Goal: Ask a question: Seek information or help from site administrators or community

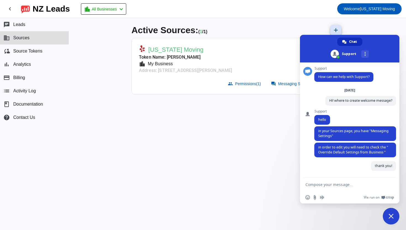
scroll to position [1, 0]
click at [390, 215] on span "Close chat" at bounding box center [391, 216] width 5 height 5
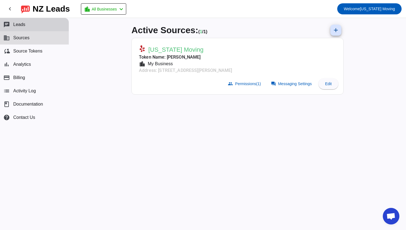
click at [21, 27] on span "Leads" at bounding box center [19, 24] width 12 height 5
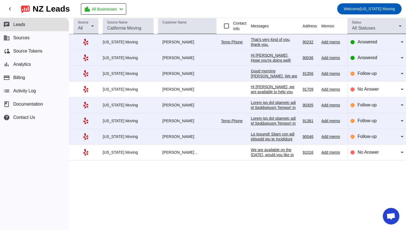
click at [218, 216] on div "Source All Source Name Customer Name Contact Info Messages Address Memos Last I…" at bounding box center [237, 124] width 337 height 212
click at [228, 26] on input "Contact Info" at bounding box center [226, 25] width 11 height 11
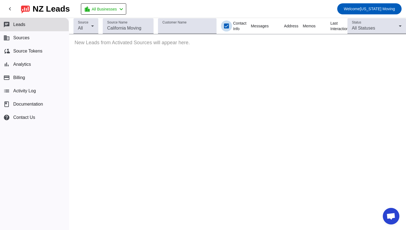
click at [228, 26] on input "Contact Info" at bounding box center [226, 25] width 11 height 11
checkbox input "false"
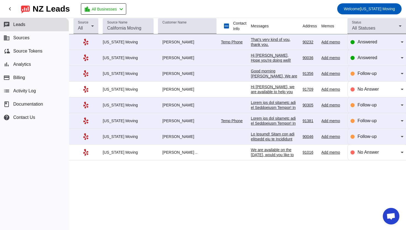
click at [116, 42] on div "[US_STATE] Moving" at bounding box center [128, 42] width 51 height 5
click at [166, 46] on td "[PERSON_NAME]" at bounding box center [189, 42] width 63 height 16
click at [261, 40] on div "That’s very kind of you, thank you." at bounding box center [274, 42] width 47 height 10
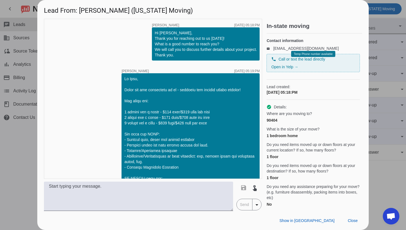
scroll to position [974, 0]
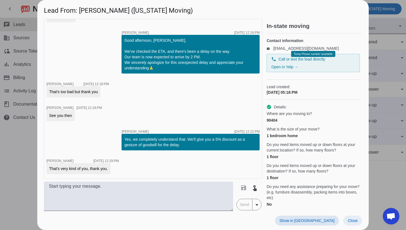
click at [349, 220] on span "Close" at bounding box center [353, 220] width 10 height 4
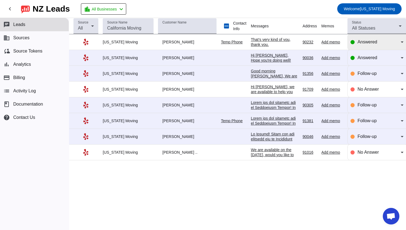
click at [406, 42] on div "Answered" at bounding box center [377, 41] width 59 height 15
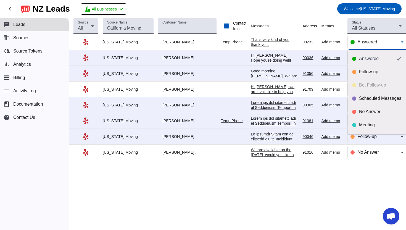
click at [218, 176] on div at bounding box center [203, 115] width 406 height 230
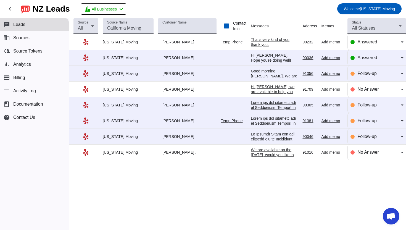
click at [165, 58] on div "[PERSON_NAME]" at bounding box center [187, 57] width 59 height 5
click at [275, 56] on div "Hi [PERSON_NAME], Hope you're doing well! Just checking in to see if you had a …" at bounding box center [274, 68] width 47 height 30
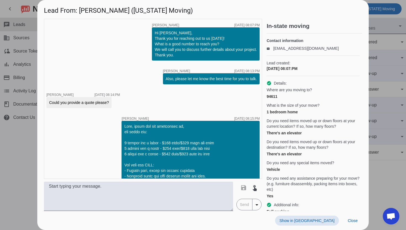
scroll to position [619, 0]
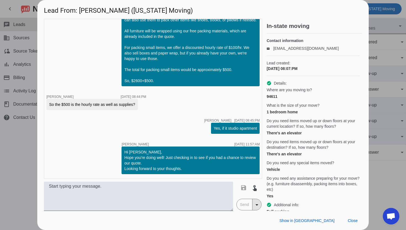
click at [259, 204] on mat-icon "arrow_drop_down" at bounding box center [257, 205] width 7 height 7
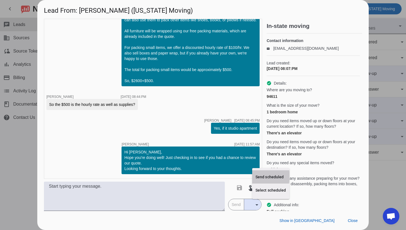
click at [259, 176] on span "Send scheduled" at bounding box center [271, 177] width 31 height 6
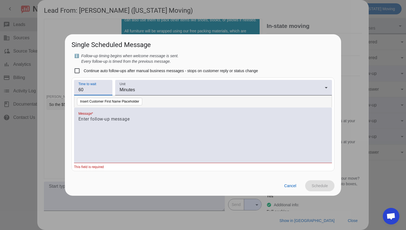
click at [99, 90] on input "60" at bounding box center [94, 90] width 30 height 7
click at [135, 87] on div "Minutes" at bounding box center [222, 90] width 205 height 7
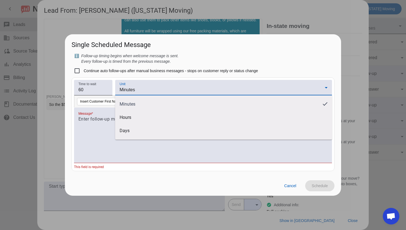
click at [101, 138] on div at bounding box center [203, 115] width 406 height 230
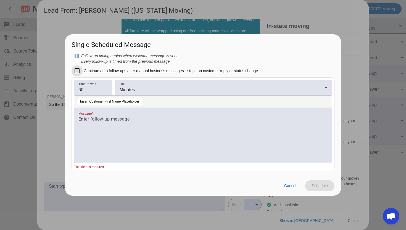
click at [79, 71] on input "Continue auto follow-ups after manual business messages - stops on customer rep…" at bounding box center [77, 70] width 11 height 11
checkbox input "true"
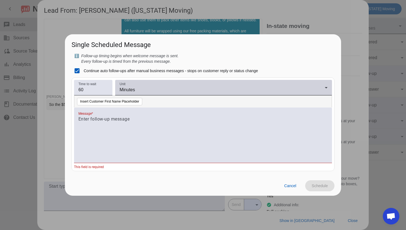
click at [135, 90] on span "Minutes" at bounding box center [127, 89] width 15 height 5
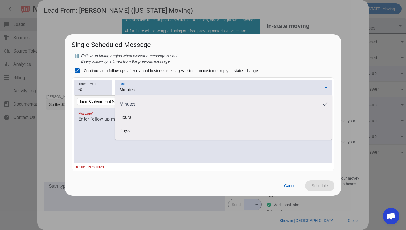
click at [135, 90] on div at bounding box center [203, 115] width 406 height 230
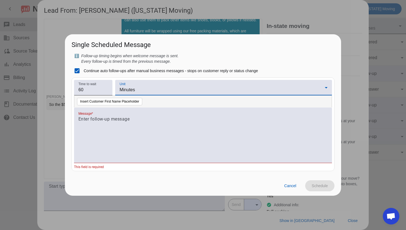
click at [135, 90] on span "Minutes" at bounding box center [127, 89] width 15 height 5
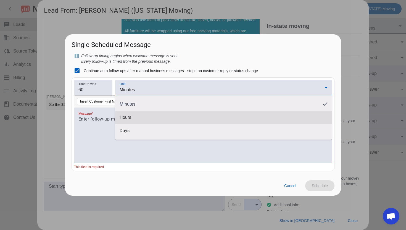
click at [133, 117] on span "Hours" at bounding box center [224, 118] width 208 height 6
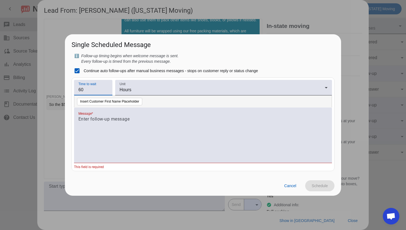
click at [98, 90] on input "60" at bounding box center [94, 90] width 30 height 7
type input "6"
type input "5"
click at [160, 115] on div at bounding box center [203, 135] width 258 height 55
click at [158, 121] on p at bounding box center [203, 119] width 249 height 7
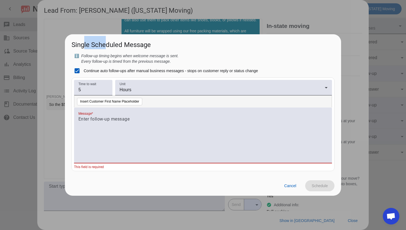
drag, startPoint x: 84, startPoint y: 43, endPoint x: 106, endPoint y: 43, distance: 21.6
click at [106, 43] on h2 "Single Scheduled Message" at bounding box center [203, 43] width 276 height 19
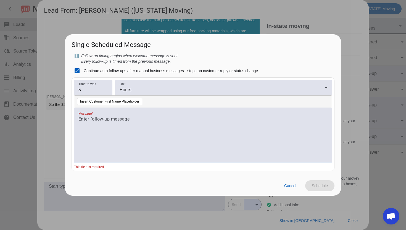
click at [104, 121] on p at bounding box center [203, 119] width 249 height 7
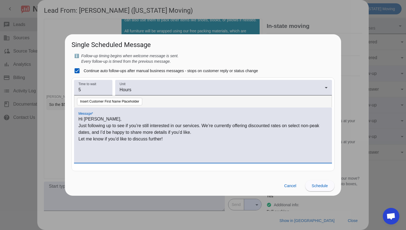
scroll to position [0, 0]
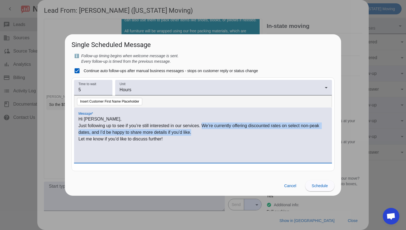
drag, startPoint x: 204, startPoint y: 124, endPoint x: 204, endPoint y: 131, distance: 6.9
click at [204, 132] on p "Just following up to see if you’re still interested in our services. We’re curr…" at bounding box center [203, 128] width 249 height 13
copy p "We’re currently offering discounted rates on select non-peak dates, and I’d be …"
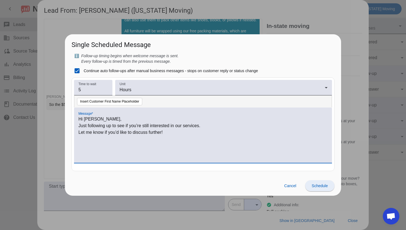
click at [317, 182] on span at bounding box center [320, 185] width 29 height 13
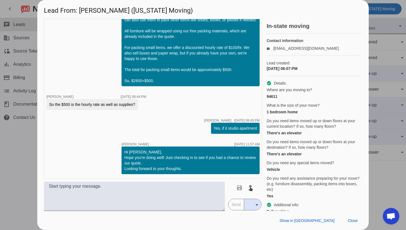
scroll to position [657, 0]
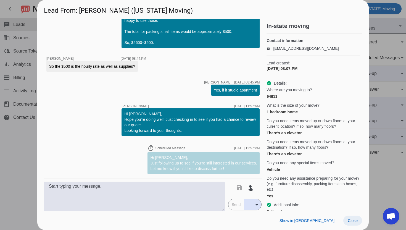
click at [349, 220] on span "Close" at bounding box center [353, 220] width 10 height 4
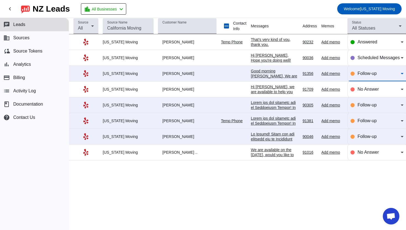
click at [403, 75] on icon at bounding box center [402, 73] width 7 height 7
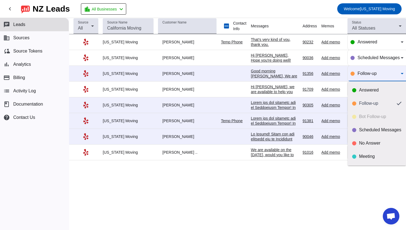
click at [160, 74] on div at bounding box center [203, 115] width 406 height 230
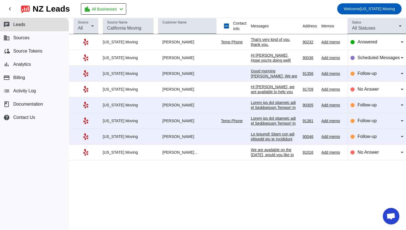
click at [237, 70] on td at bounding box center [236, 74] width 30 height 16
click at [330, 73] on div "Add memo" at bounding box center [333, 73] width 23 height 5
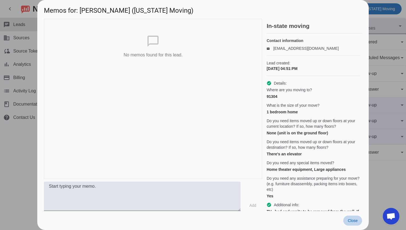
click at [346, 220] on span at bounding box center [353, 221] width 19 height 10
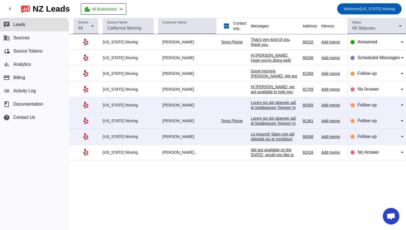
click at [337, 57] on div "Add memo" at bounding box center [333, 57] width 23 height 5
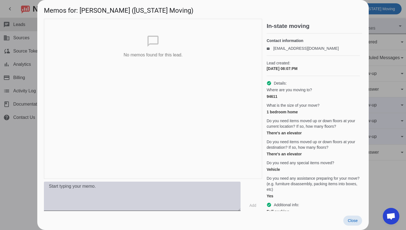
click at [143, 192] on textarea at bounding box center [142, 196] width 197 height 29
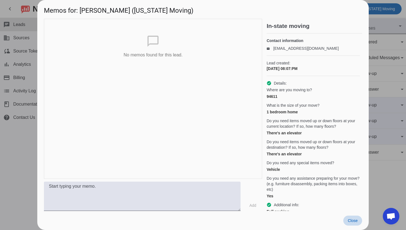
click at [355, 219] on span "Close" at bounding box center [353, 220] width 10 height 4
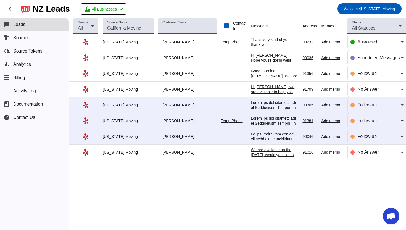
click at [329, 58] on div "Add memo" at bounding box center [333, 57] width 23 height 5
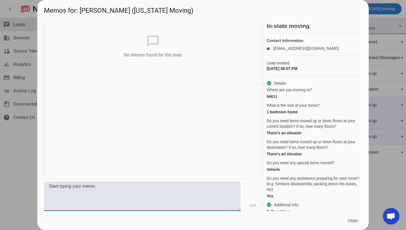
click at [128, 189] on textarea at bounding box center [142, 196] width 197 height 29
type textarea "long distance"
click at [252, 205] on span "Add" at bounding box center [253, 206] width 7 height 6
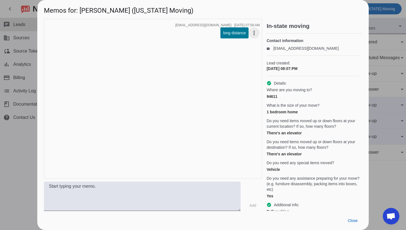
click at [252, 33] on mat-icon "more_vert" at bounding box center [254, 33] width 7 height 7
click at [356, 220] on div at bounding box center [203, 115] width 406 height 230
click at [354, 220] on span "Close" at bounding box center [353, 220] width 10 height 4
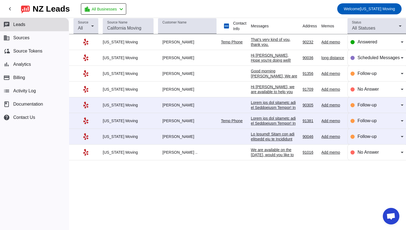
click at [332, 44] on div "Add memo" at bounding box center [333, 42] width 23 height 5
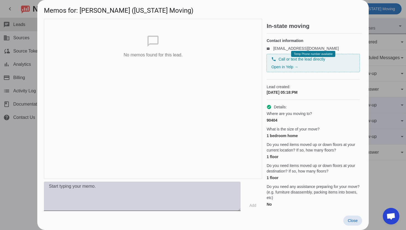
click at [132, 192] on textarea at bounding box center [142, 196] width 197 height 29
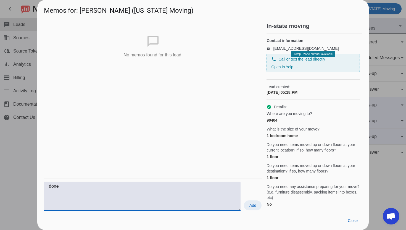
type textarea "done"
click at [252, 206] on span "Add" at bounding box center [253, 206] width 7 height 6
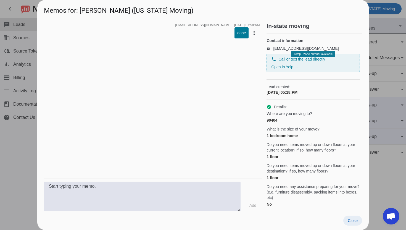
click at [358, 220] on span at bounding box center [353, 221] width 19 height 10
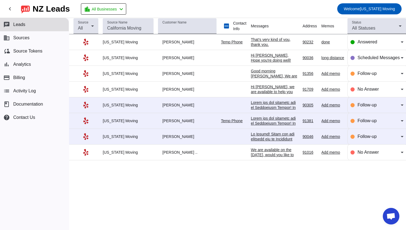
click at [122, 45] on td "[US_STATE] Moving" at bounding box center [130, 42] width 55 height 16
click at [168, 40] on div "[PERSON_NAME]" at bounding box center [187, 42] width 59 height 5
click at [268, 37] on div "That’s very kind of you, thank you." at bounding box center [274, 42] width 47 height 10
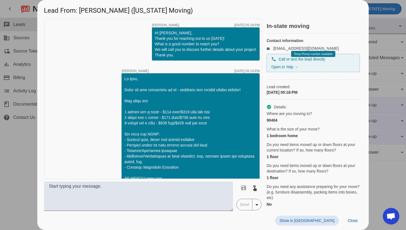
scroll to position [974, 0]
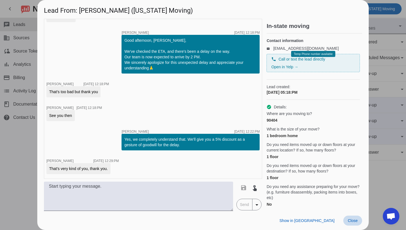
click at [349, 222] on span "Close" at bounding box center [353, 220] width 10 height 4
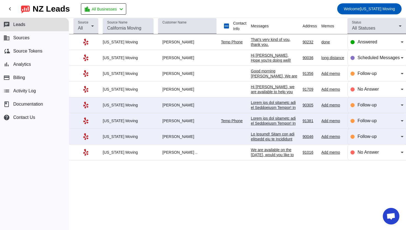
click at [273, 74] on div "Good morning [PERSON_NAME], We are available for your move. Would you like to d…" at bounding box center [274, 81] width 47 height 25
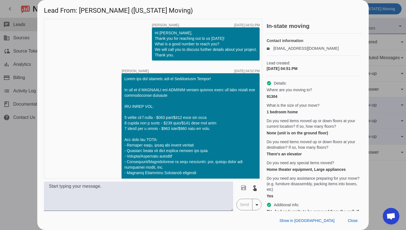
scroll to position [183, 0]
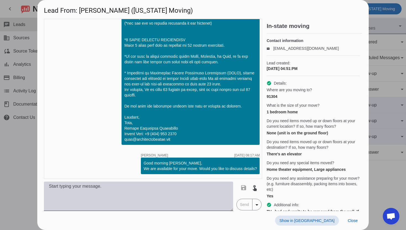
click at [166, 192] on textarea at bounding box center [138, 196] width 189 height 29
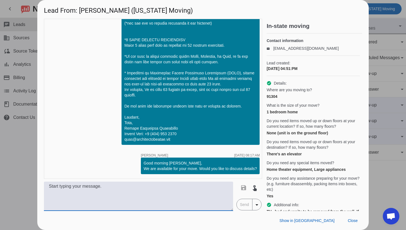
paste textarea "We’re currently offering discounted rates on select non-peak dates, and I’d be …"
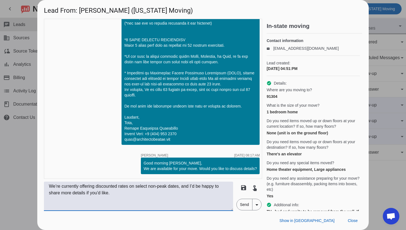
drag, startPoint x: 127, startPoint y: 199, endPoint x: 0, endPoint y: 183, distance: 127.7
click at [0, 183] on div "Lead From: Iyla B. (California Moving) timer close Johnny A. 10/8/2025, 04:51:P…" at bounding box center [203, 115] width 406 height 230
paste textarea "Hi Simone, Just following up to see if you’re still interested in our services.…"
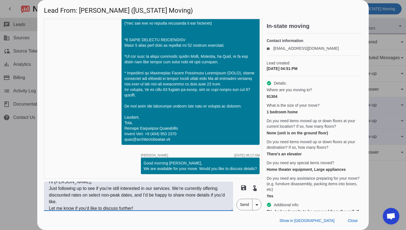
scroll to position [0, 0]
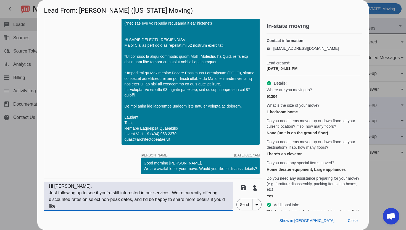
drag, startPoint x: 70, startPoint y: 183, endPoint x: 60, endPoint y: 182, distance: 10.0
click at [60, 182] on textarea "Hi Simone, Just following up to see if you’re still interested in our services.…" at bounding box center [138, 196] width 189 height 29
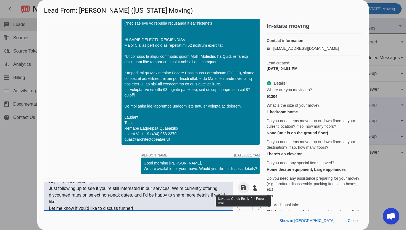
type textarea "Hi Lyla, Just following up to see if you’re still interested in our services. W…"
click at [246, 191] on mat-icon "save" at bounding box center [244, 187] width 7 height 7
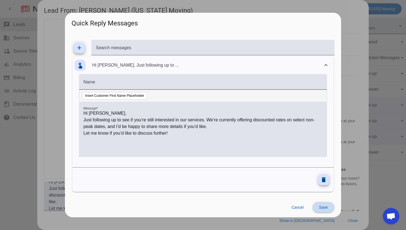
click at [319, 208] on span at bounding box center [324, 207] width 22 height 13
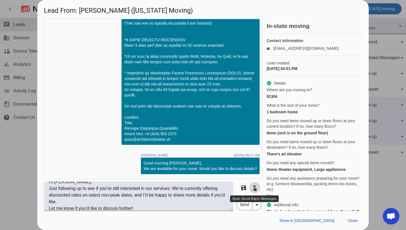
click at [256, 191] on mat-icon "touch_app" at bounding box center [255, 187] width 7 height 7
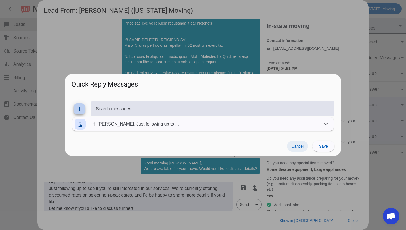
click at [300, 147] on span "Cancel" at bounding box center [298, 146] width 12 height 4
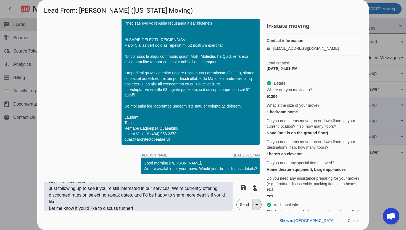
click at [260, 204] on mat-icon "arrow_drop_down" at bounding box center [257, 205] width 7 height 7
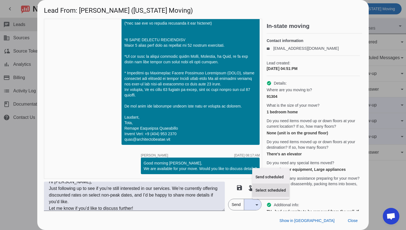
click at [258, 193] on span "Select scheduled" at bounding box center [271, 190] width 31 height 6
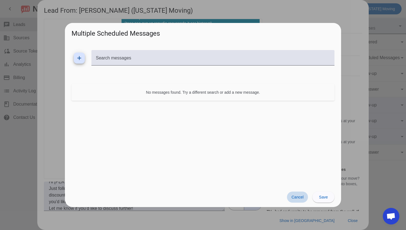
click at [304, 197] on span at bounding box center [297, 197] width 21 height 11
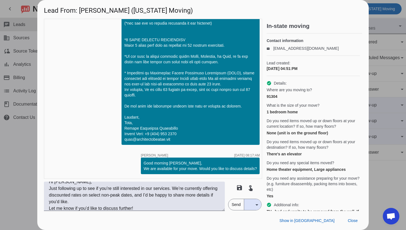
click at [258, 205] on mat-icon "arrow_drop_down" at bounding box center [257, 205] width 7 height 7
click at [251, 180] on button "Send scheduled" at bounding box center [262, 176] width 37 height 13
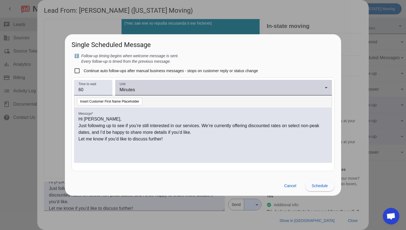
click at [126, 90] on span "Minutes" at bounding box center [127, 89] width 15 height 5
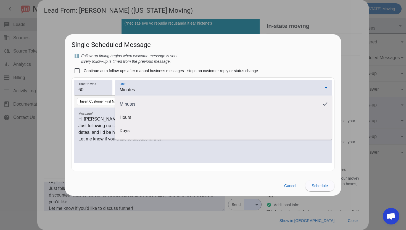
click at [126, 90] on div at bounding box center [203, 115] width 406 height 230
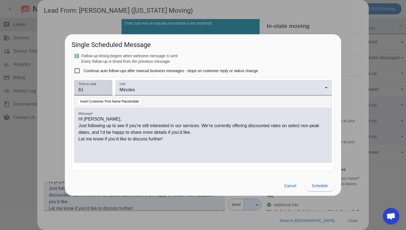
click at [104, 88] on input "61" at bounding box center [94, 90] width 30 height 7
click at [107, 93] on input "60" at bounding box center [94, 90] width 30 height 7
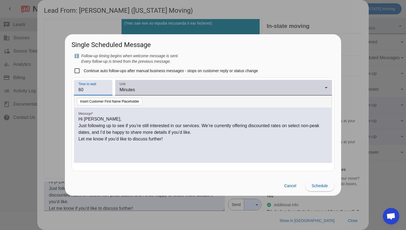
click at [144, 88] on div "Minutes" at bounding box center [222, 90] width 205 height 7
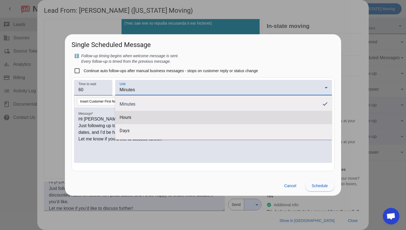
click at [128, 117] on span "Hours" at bounding box center [224, 118] width 208 height 6
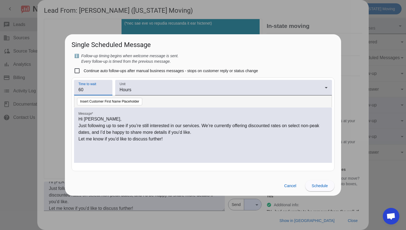
drag, startPoint x: 94, startPoint y: 91, endPoint x: 71, endPoint y: 88, distance: 24.0
click at [71, 88] on mat-dialog-content "ℹ️ Follow-up timing begins when welcome message is sent. Every follow-up is tim…" at bounding box center [203, 114] width 276 height 123
type input "1"
click at [171, 70] on label "Continue auto follow-ups after manual business messages - stops on customer rep…" at bounding box center [171, 71] width 176 height 6
click at [83, 70] on input "Continue auto follow-ups after manual business messages - stops on customer rep…" at bounding box center [77, 70] width 11 height 11
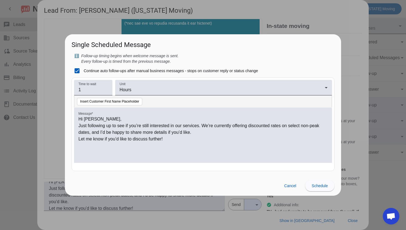
click at [155, 71] on label "Continue auto follow-ups after manual business messages - stops on customer rep…" at bounding box center [171, 71] width 176 height 6
click at [83, 71] on input "Continue auto follow-ups after manual business messages - stops on customer rep…" at bounding box center [77, 70] width 11 height 11
checkbox input "false"
click at [317, 186] on span "Schedule" at bounding box center [320, 186] width 16 height 4
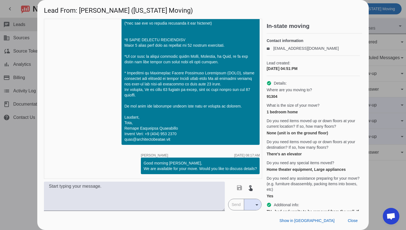
scroll to position [232, 0]
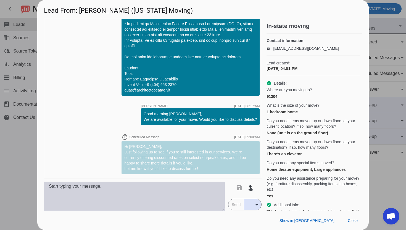
click at [202, 202] on textarea at bounding box center [134, 196] width 181 height 29
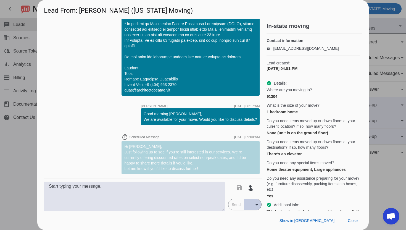
click at [248, 205] on div "button" at bounding box center [250, 204] width 5 height 5
click at [226, 206] on div at bounding box center [203, 115] width 406 height 230
click at [252, 203] on div "button" at bounding box center [250, 204] width 5 height 5
click at [256, 190] on span "Select scheduled" at bounding box center [262, 190] width 31 height 6
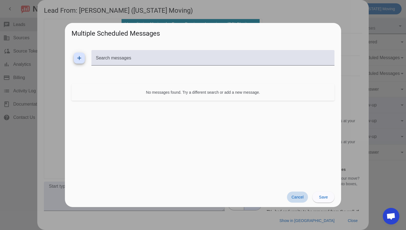
click at [299, 198] on span "Cancel" at bounding box center [298, 197] width 12 height 4
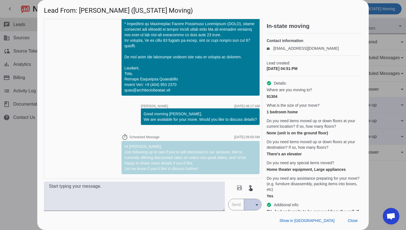
click at [254, 205] on mat-icon "arrow_drop_down" at bounding box center [257, 205] width 7 height 7
click at [252, 180] on button "Send scheduled" at bounding box center [262, 176] width 37 height 13
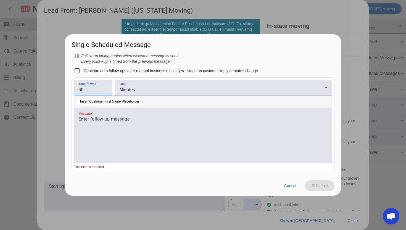
click at [103, 90] on input "60" at bounding box center [94, 90] width 30 height 7
click at [125, 89] on span "Minutes" at bounding box center [127, 89] width 15 height 5
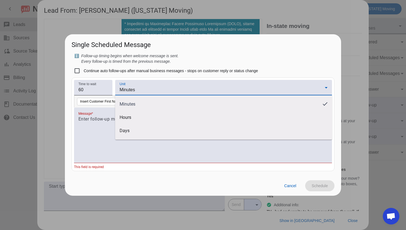
click at [107, 90] on div at bounding box center [203, 115] width 406 height 230
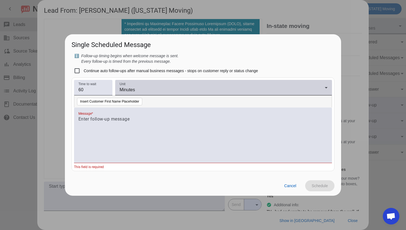
click at [129, 91] on span "Minutes" at bounding box center [127, 89] width 15 height 5
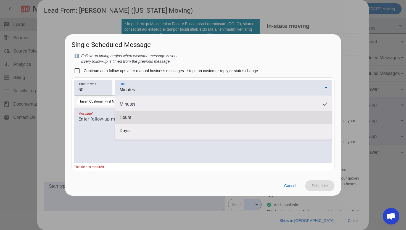
click at [135, 119] on span "Hours" at bounding box center [224, 118] width 208 height 6
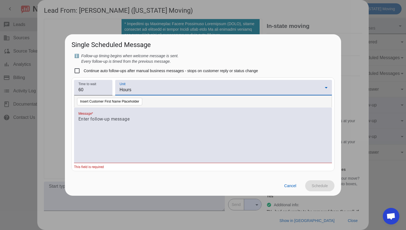
click at [121, 90] on span "Hours" at bounding box center [126, 89] width 12 height 5
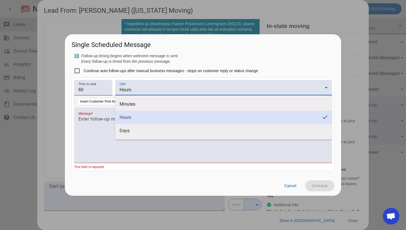
click at [128, 118] on span "Hours" at bounding box center [219, 118] width 199 height 6
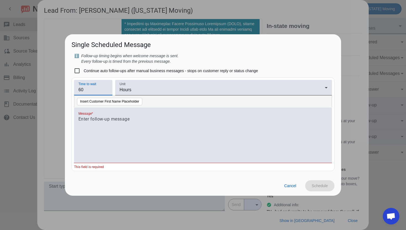
click at [94, 90] on input "60" at bounding box center [94, 90] width 30 height 7
drag, startPoint x: 94, startPoint y: 90, endPoint x: 74, endPoint y: 90, distance: 19.4
click at [74, 90] on div "Time to wait 60" at bounding box center [93, 87] width 38 height 15
drag, startPoint x: 91, startPoint y: 91, endPoint x: 72, endPoint y: 91, distance: 18.5
click at [72, 91] on mat-card "Time to wait 4 Unit Hours Insert Customer First Name Placeholder Message * This…" at bounding box center [203, 124] width 263 height 94
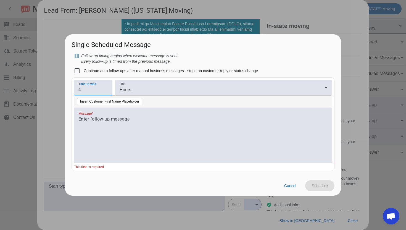
type input "2"
type input "5"
click at [122, 125] on div at bounding box center [203, 138] width 249 height 45
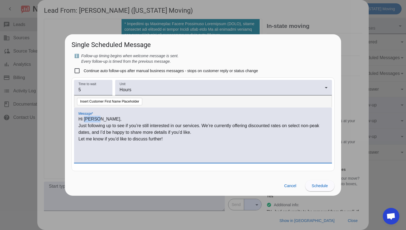
drag, startPoint x: 84, startPoint y: 119, endPoint x: 98, endPoint y: 118, distance: 14.7
click at [98, 118] on p "Hi Simone," at bounding box center [203, 119] width 249 height 7
click at [100, 102] on button "Insert Customer First Name Placeholder" at bounding box center [109, 102] width 65 height 8
drag, startPoint x: 150, startPoint y: 119, endPoint x: 132, endPoint y: 118, distance: 18.3
click at [132, 118] on p "Hi #customer_first_name# Simone," at bounding box center [203, 119] width 249 height 7
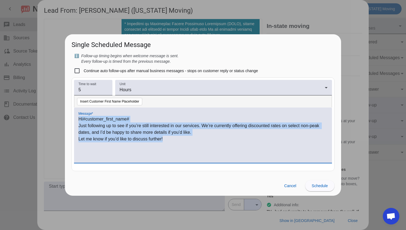
drag, startPoint x: 79, startPoint y: 119, endPoint x: 175, endPoint y: 143, distance: 98.8
click at [175, 144] on div "Hi #customer_first_name# Just following up to see if you’re still interested in…" at bounding box center [203, 138] width 249 height 45
copy div "Hi #customer_first_name# Just following up to see if you’re still interested in…"
click at [321, 183] on span at bounding box center [320, 185] width 29 height 13
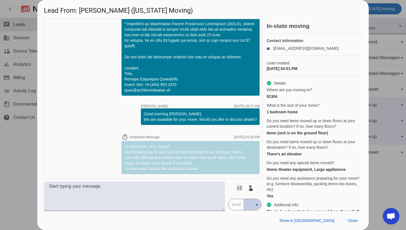
click at [247, 207] on button "arrow_drop_down" at bounding box center [252, 204] width 17 height 11
click at [252, 179] on span "Send scheduled" at bounding box center [262, 177] width 31 height 6
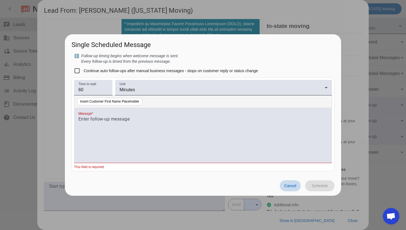
click at [288, 185] on span "Cancel" at bounding box center [291, 186] width 12 height 4
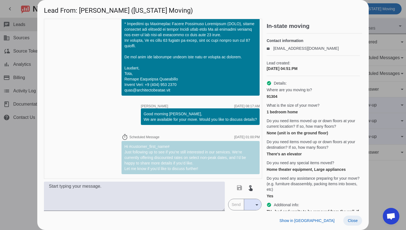
click at [350, 220] on span "Close" at bounding box center [353, 220] width 10 height 4
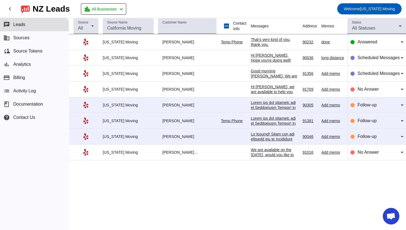
click at [179, 88] on div "[PERSON_NAME]" at bounding box center [187, 89] width 59 height 5
click at [268, 87] on div "Hi [PERSON_NAME], we are available to help you with move. Are you still interes…" at bounding box center [274, 94] width 47 height 20
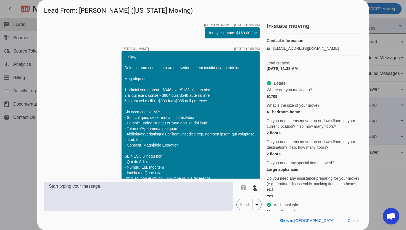
scroll to position [183, 0]
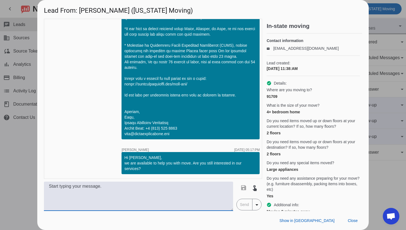
click at [90, 190] on textarea at bounding box center [138, 196] width 189 height 29
click at [255, 202] on mat-icon "arrow_drop_down" at bounding box center [257, 205] width 7 height 7
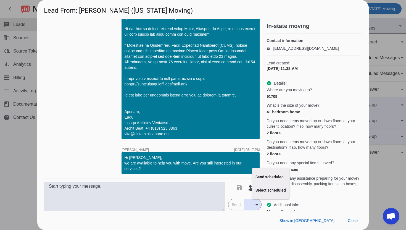
click at [176, 195] on div at bounding box center [203, 115] width 406 height 230
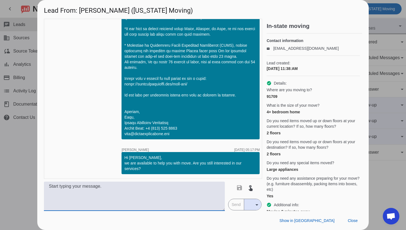
click at [176, 195] on textarea at bounding box center [134, 196] width 181 height 29
paste textarea "Hi #customer_first_name# Just following up to see if you’re still interested in…"
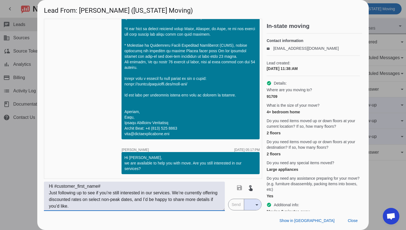
scroll to position [4, 0]
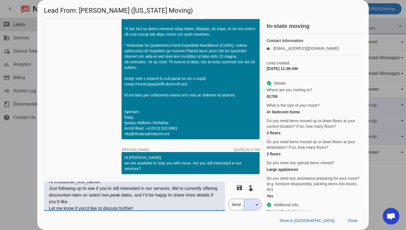
click at [214, 204] on textarea "Hi #customer_first_name# Just following up to see if you’re still interested in…" at bounding box center [134, 196] width 181 height 29
type textarea "Hi #customer_first_name# Just following up to see if you’re still interested in…"
click at [254, 203] on mat-icon "arrow_drop_down" at bounding box center [257, 205] width 7 height 7
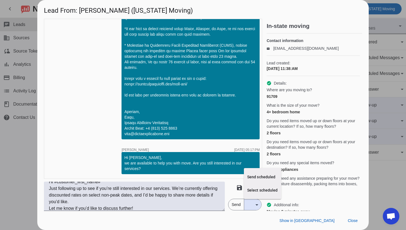
click at [236, 204] on div at bounding box center [203, 115] width 406 height 230
click at [255, 204] on mat-icon "arrow_drop_down" at bounding box center [257, 205] width 7 height 7
drag, startPoint x: 254, startPoint y: 184, endPoint x: 253, endPoint y: 177, distance: 7.3
click at [253, 177] on div "Send scheduled Select scheduled" at bounding box center [262, 183] width 37 height 31
click at [249, 205] on div "button" at bounding box center [250, 204] width 5 height 5
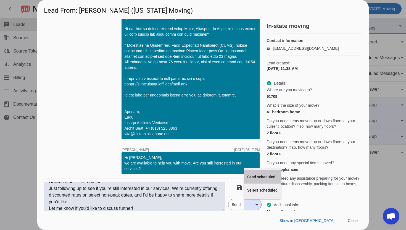
click at [249, 182] on button "Send scheduled" at bounding box center [262, 176] width 37 height 13
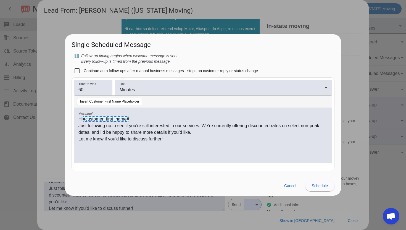
click at [86, 69] on label "Continue auto follow-ups after manual business messages - stops on customer rep…" at bounding box center [171, 71] width 176 height 6
click at [83, 69] on input "Continue auto follow-ups after manual business messages - stops on customer rep…" at bounding box center [77, 70] width 11 height 11
checkbox input "true"
click at [94, 90] on input "60" at bounding box center [94, 90] width 30 height 7
drag, startPoint x: 103, startPoint y: 89, endPoint x: 66, endPoint y: 88, distance: 36.8
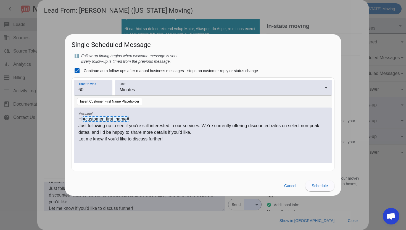
click at [66, 88] on mat-dialog-content "ℹ️ Follow-up timing begins when welcome message is sent. Every follow-up is tim…" at bounding box center [203, 114] width 276 height 123
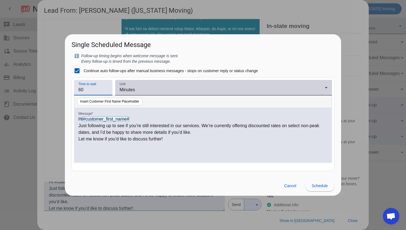
click at [147, 90] on div "Minutes" at bounding box center [222, 90] width 205 height 7
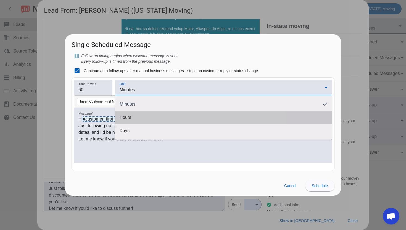
click at [134, 116] on span "Hours" at bounding box center [224, 118] width 208 height 6
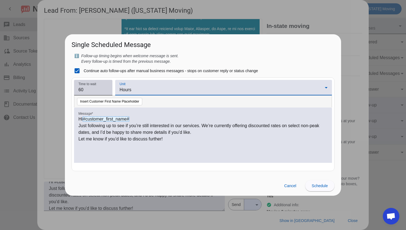
click at [110, 89] on div "Time to wait 60" at bounding box center [93, 87] width 38 height 15
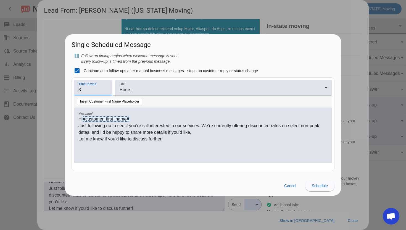
type input "3"
click at [190, 59] on div "ℹ️ Follow-up timing begins when welcome message is sent. Every follow-up is tim…" at bounding box center [203, 58] width 263 height 11
click at [316, 186] on span "Schedule" at bounding box center [320, 186] width 16 height 4
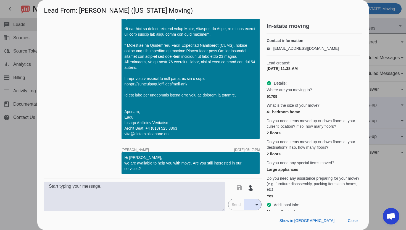
scroll to position [232, 0]
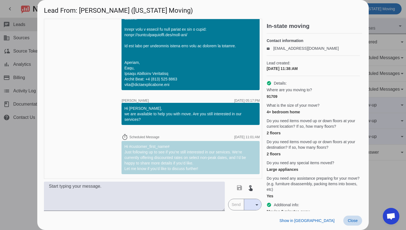
click at [355, 221] on span "Close" at bounding box center [353, 220] width 10 height 4
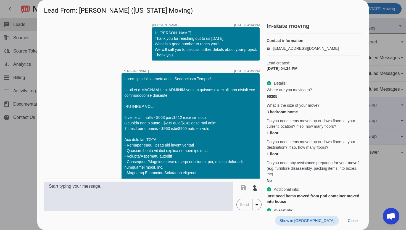
scroll to position [153, 0]
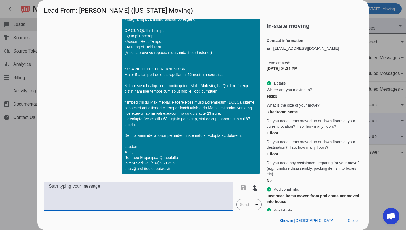
click at [146, 186] on textarea at bounding box center [138, 196] width 189 height 29
paste textarea "Hi #customer_first_name# Just following up to see if you’re still interested in…"
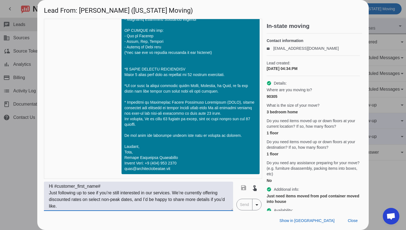
scroll to position [4, 0]
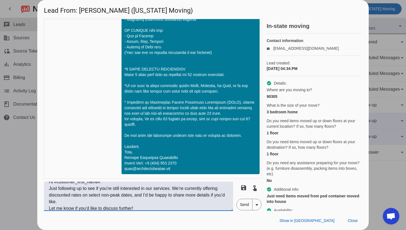
type textarea "Hi #customer_first_name# Just following up to see if you’re still interested in…"
click at [255, 205] on mat-icon "arrow_drop_down" at bounding box center [257, 205] width 7 height 7
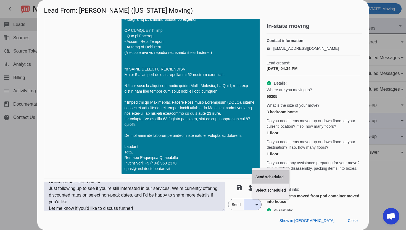
click at [262, 176] on span "Send scheduled" at bounding box center [271, 177] width 31 height 6
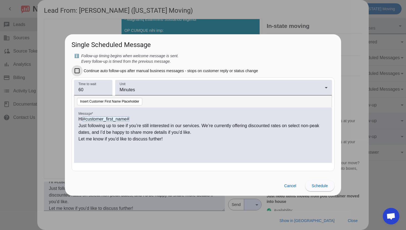
click at [76, 70] on input "Continue auto follow-ups after manual business messages - stops on customer rep…" at bounding box center [77, 70] width 11 height 11
checkbox input "true"
click at [100, 90] on input "60" at bounding box center [94, 90] width 30 height 7
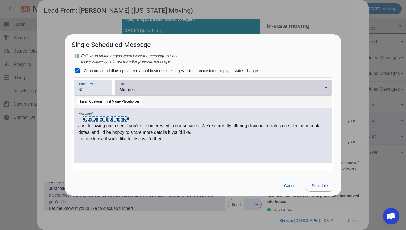
click at [120, 90] on span "Minutes" at bounding box center [127, 89] width 15 height 5
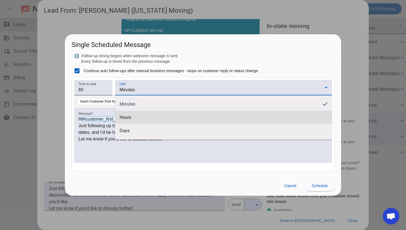
click at [135, 120] on mat-option "Hours" at bounding box center [223, 117] width 217 height 13
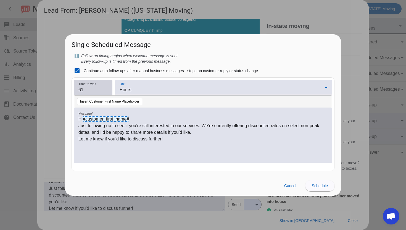
click at [104, 89] on input "61" at bounding box center [94, 90] width 30 height 7
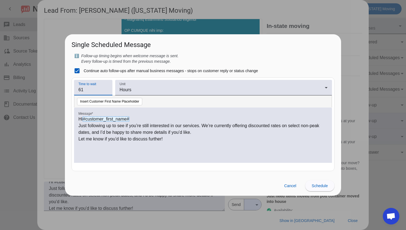
type input "6"
type input "1"
type input "2"
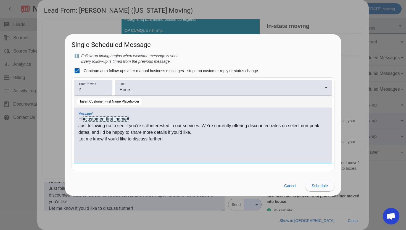
click at [123, 139] on p "Let me know if you’d like to discuss further!" at bounding box center [203, 139] width 249 height 7
click at [315, 187] on span "Schedule" at bounding box center [320, 186] width 16 height 4
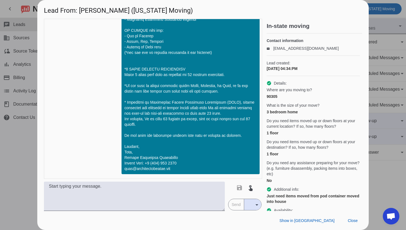
scroll to position [203, 0]
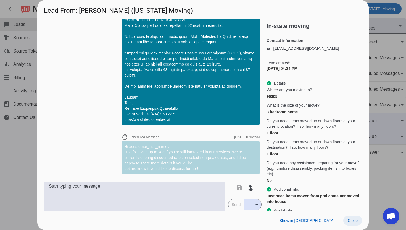
click at [352, 220] on span "Close" at bounding box center [353, 220] width 10 height 4
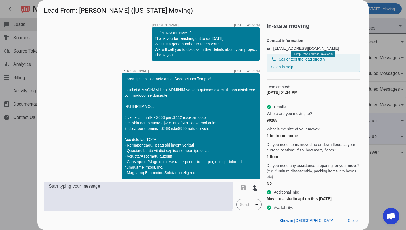
scroll to position [153, 0]
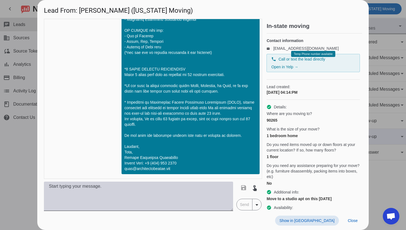
click at [197, 193] on textarea at bounding box center [138, 196] width 189 height 29
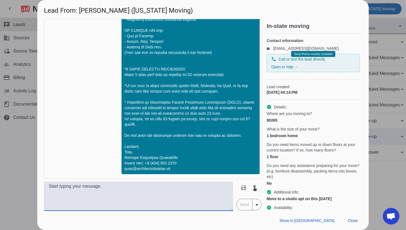
paste textarea "Hi #customer_first_name# Just following up to see if you’re still interested in…"
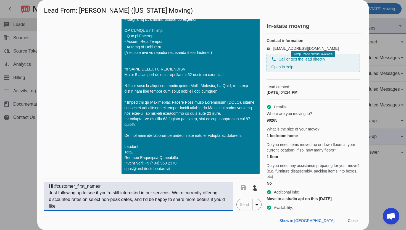
scroll to position [4, 0]
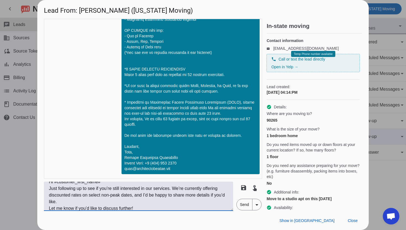
type textarea "Hi #customer_first_name# Just following up to see if you’re still interested in…"
click at [258, 204] on mat-icon "arrow_drop_down" at bounding box center [257, 205] width 7 height 7
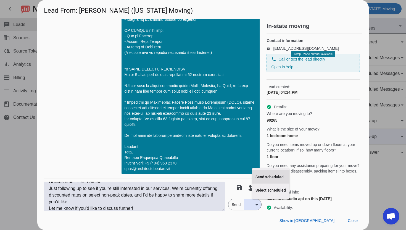
click at [261, 177] on span "Send scheduled" at bounding box center [271, 177] width 31 height 6
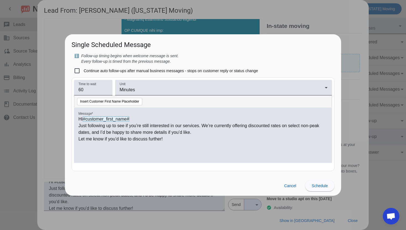
click at [95, 69] on label "Continue auto follow-ups after manual business messages - stops on customer rep…" at bounding box center [171, 71] width 176 height 6
click at [83, 69] on input "Continue auto follow-ups after manual business messages - stops on customer rep…" at bounding box center [77, 70] width 11 height 11
checkbox input "true"
click at [93, 91] on input "60" at bounding box center [94, 90] width 30 height 7
drag, startPoint x: 86, startPoint y: 90, endPoint x: 69, endPoint y: 89, distance: 17.4
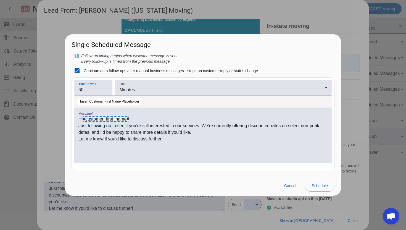
click at [69, 89] on mat-dialog-content "ℹ️ Follow-up timing begins when welcome message is sent. Every follow-up is tim…" at bounding box center [203, 114] width 276 height 123
click at [142, 87] on div "Minutes" at bounding box center [222, 90] width 205 height 7
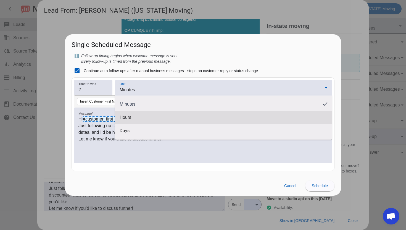
click at [138, 116] on span "Hours" at bounding box center [224, 118] width 208 height 6
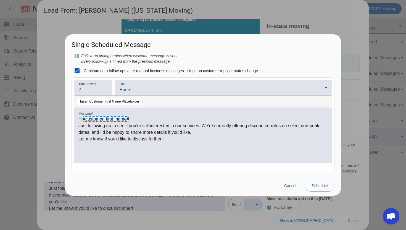
click at [133, 89] on div "Hours" at bounding box center [222, 90] width 205 height 7
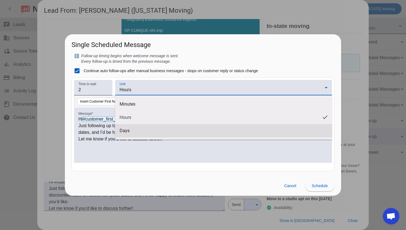
click at [132, 129] on span "Days" at bounding box center [224, 131] width 208 height 6
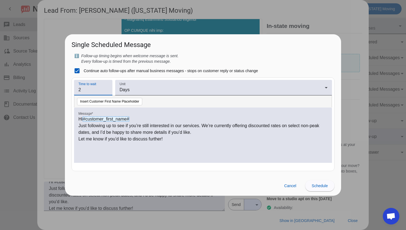
drag, startPoint x: 91, startPoint y: 90, endPoint x: 64, endPoint y: 86, distance: 27.1
click at [65, 86] on div "Lead From: Erica (California Moving) timer close Johnny A. 10/8/2025, 04:15:PM …" at bounding box center [203, 115] width 406 height 230
type input "1"
click at [275, 60] on div "ℹ️ Follow-up timing begins when welcome message is sent. Every follow-up is tim…" at bounding box center [203, 58] width 263 height 11
click at [317, 185] on span "Schedule" at bounding box center [320, 186] width 16 height 4
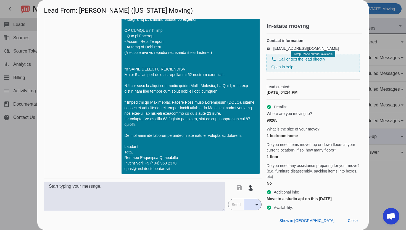
scroll to position [203, 0]
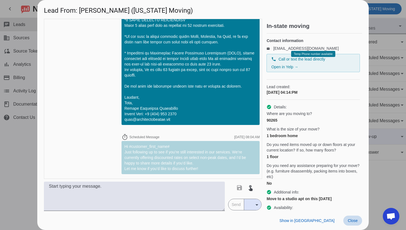
click at [354, 219] on span "Close" at bounding box center [353, 220] width 10 height 4
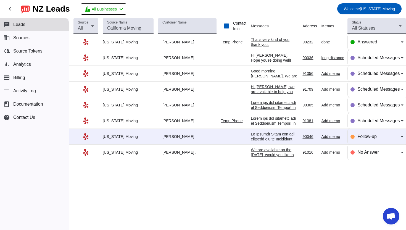
click at [179, 135] on div "[PERSON_NAME]" at bounding box center [187, 136] width 59 height 5
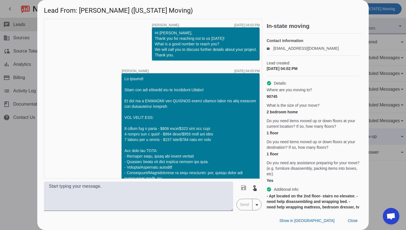
scroll to position [165, 0]
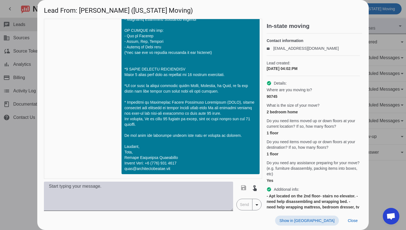
click at [168, 200] on textarea at bounding box center [138, 196] width 189 height 29
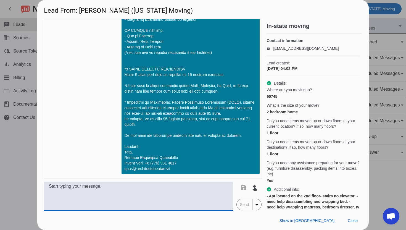
paste textarea "Hi #customer_first_name# Just following up to see if you’re still interested in…"
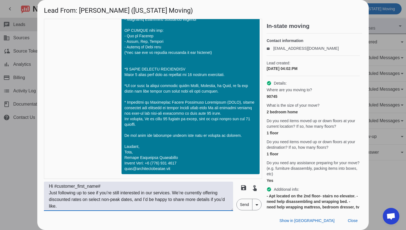
scroll to position [4, 0]
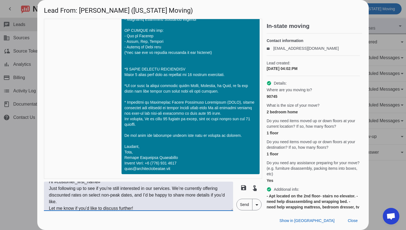
type textarea "Hi #customer_first_name# Just following up to see if you’re still interested in…"
click at [253, 203] on span "arrow_drop_down" at bounding box center [257, 204] width 9 height 11
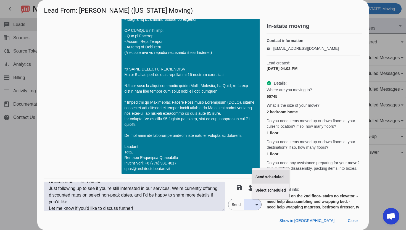
click at [254, 179] on button "Send scheduled" at bounding box center [270, 176] width 37 height 13
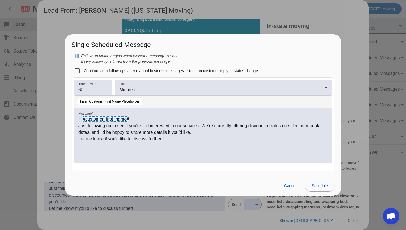
click at [85, 70] on label "Continue auto follow-ups after manual business messages - stops on customer rep…" at bounding box center [171, 71] width 176 height 6
click at [83, 70] on input "Continue auto follow-ups after manual business messages - stops on customer rep…" at bounding box center [77, 70] width 11 height 11
checkbox input "true"
click at [103, 90] on input "60" at bounding box center [94, 90] width 30 height 7
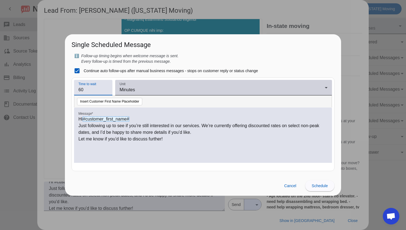
click at [142, 93] on div "Unit Minutes" at bounding box center [224, 87] width 208 height 15
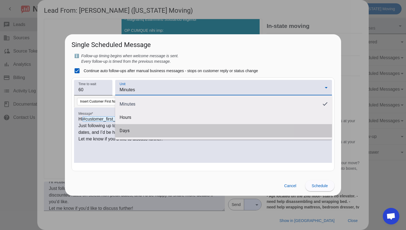
click at [138, 130] on span "Days" at bounding box center [224, 131] width 208 height 6
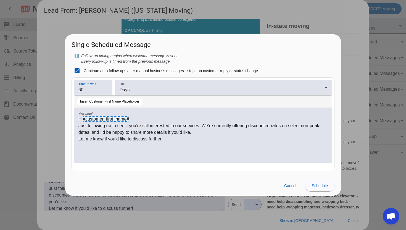
drag, startPoint x: 94, startPoint y: 90, endPoint x: 77, endPoint y: 90, distance: 16.9
click at [77, 90] on div "Time to wait 60" at bounding box center [93, 87] width 38 height 15
click at [104, 92] on input "59" at bounding box center [94, 90] width 30 height 7
click at [104, 92] on input "58" at bounding box center [94, 90] width 30 height 7
click at [104, 92] on input "57" at bounding box center [94, 90] width 30 height 7
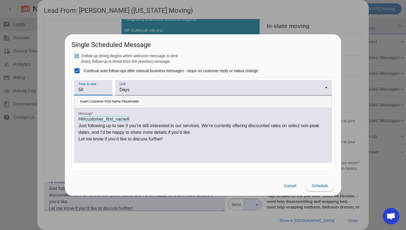
click at [104, 92] on input "56" at bounding box center [94, 90] width 30 height 7
type input "5"
type input "1"
click at [153, 155] on div "Hi #customer_first_name# Just following up to see if you’re still interested in…" at bounding box center [203, 138] width 249 height 45
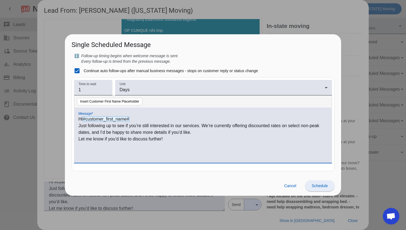
click at [322, 184] on span "Schedule" at bounding box center [320, 186] width 16 height 4
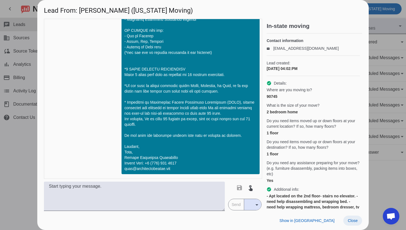
scroll to position [214, 0]
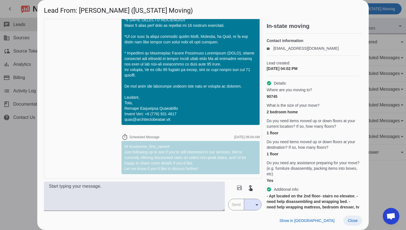
click at [353, 221] on span "Close" at bounding box center [353, 220] width 10 height 4
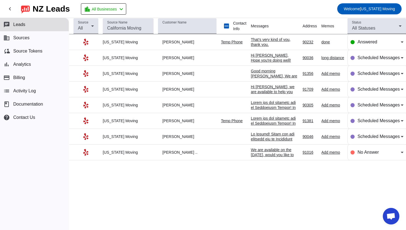
click at [275, 154] on div "We are available on the [DATE], would you like to discuss details?​" at bounding box center [274, 154] width 47 height 15
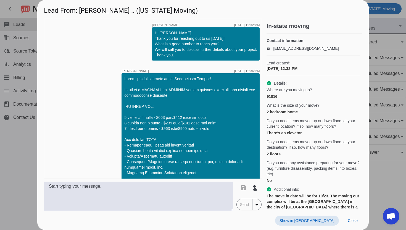
scroll to position [177, 0]
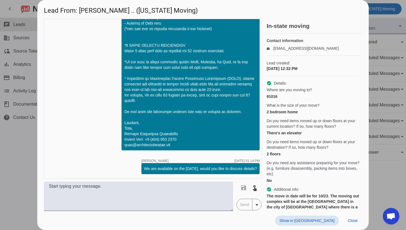
click at [255, 205] on mat-icon "arrow_drop_down" at bounding box center [257, 205] width 7 height 7
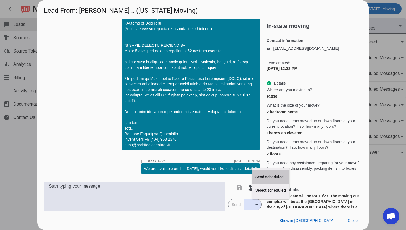
click at [258, 175] on span "Send scheduled" at bounding box center [271, 177] width 31 height 6
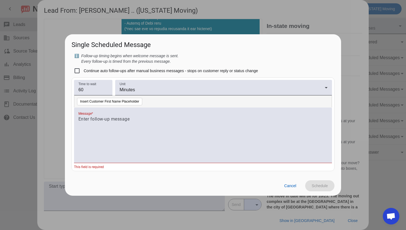
click at [169, 124] on div at bounding box center [203, 138] width 249 height 45
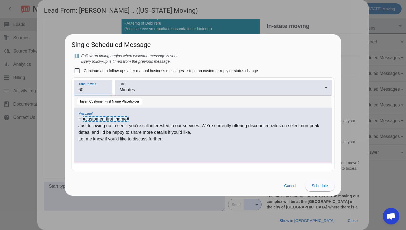
drag, startPoint x: 100, startPoint y: 89, endPoint x: 61, endPoint y: 88, distance: 38.2
click at [61, 88] on div "Lead From: Cristopher .. (California Moving) timer close Johnny A. 10/8/2025, 1…" at bounding box center [203, 115] width 406 height 230
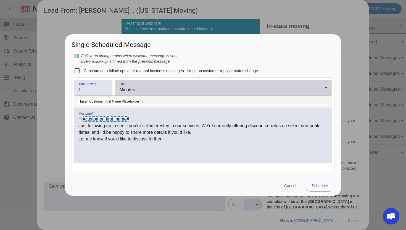
type input "1"
click at [151, 91] on div "Minutes" at bounding box center [222, 90] width 205 height 7
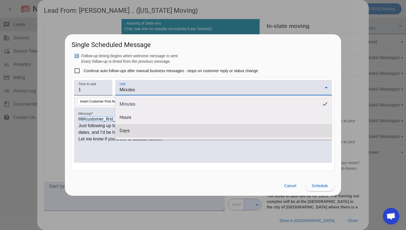
click at [141, 127] on mat-option "Days" at bounding box center [223, 130] width 217 height 13
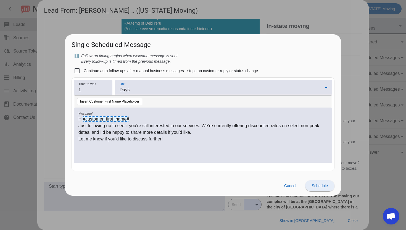
click at [314, 187] on span "Schedule" at bounding box center [320, 186] width 16 height 4
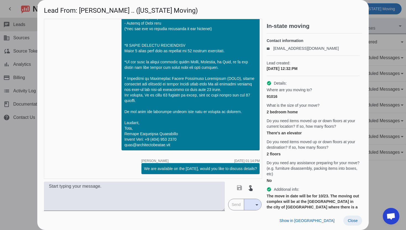
scroll to position [226, 0]
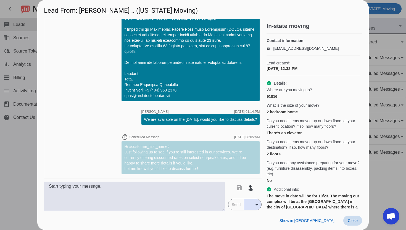
click at [353, 219] on span "Close" at bounding box center [353, 220] width 10 height 4
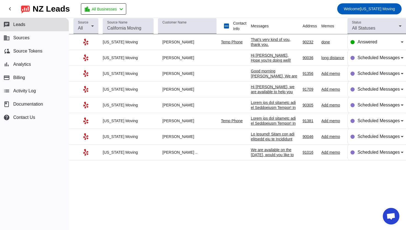
click at [387, 212] on span "Open chat" at bounding box center [391, 216] width 17 height 17
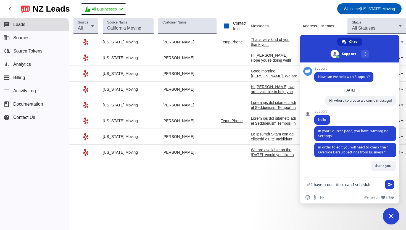
drag, startPoint x: 308, startPoint y: 184, endPoint x: 302, endPoint y: 184, distance: 5.3
click at [305, 184] on div "hi! I have a question, can I schedule" at bounding box center [350, 185] width 100 height 15
click at [372, 185] on textarea "Hi! I have a question, can I schedule" at bounding box center [344, 184] width 76 height 5
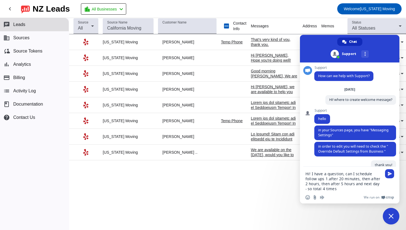
type textarea "Hi! I have a question, can I schedule follow ups 1.after 20 minutes, then after…"
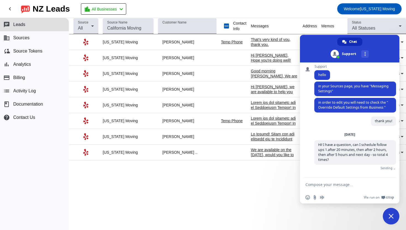
scroll to position [40, 0]
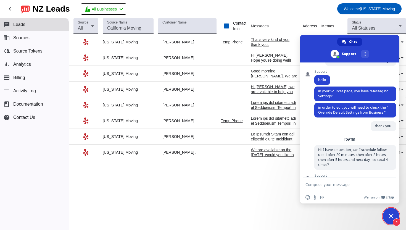
type textarea "i want to set"
type textarea "once i get a lead i want to send message, then after 2o minutes"
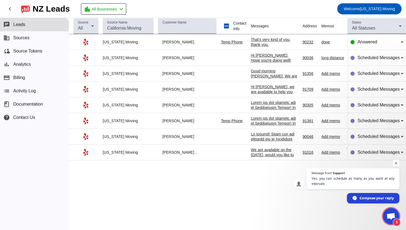
scroll to position [153, 0]
click at [393, 215] on span "Open chat" at bounding box center [391, 217] width 9 height 8
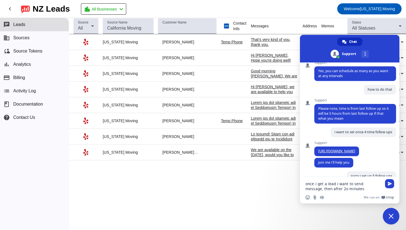
scroll to position [189, 0]
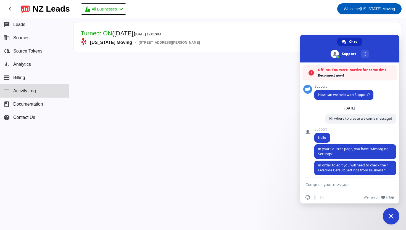
scroll to position [1, 0]
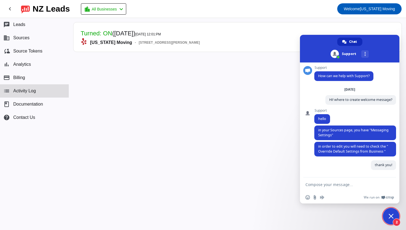
click at [342, 169] on div "thank you! 20 hours ago" at bounding box center [356, 168] width 82 height 16
click at [353, 169] on div "thank you! 20 hours ago" at bounding box center [356, 168] width 82 height 16
click at [398, 224] on span "2" at bounding box center [397, 222] width 8 height 8
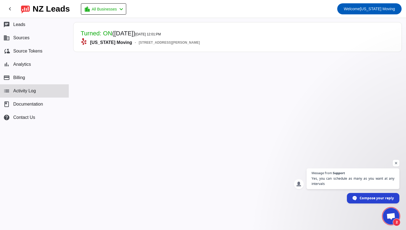
click at [398, 224] on span "2" at bounding box center [397, 222] width 8 height 8
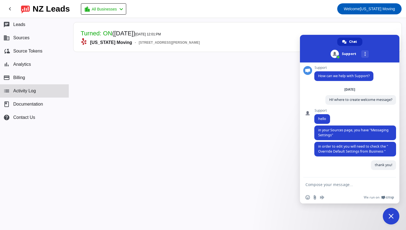
scroll to position [64, 0]
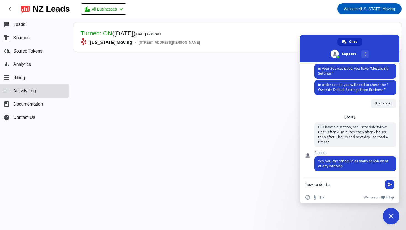
type textarea "how to do that"
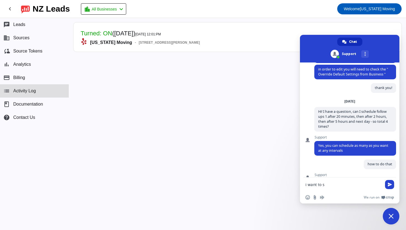
scroll to position [107, 0]
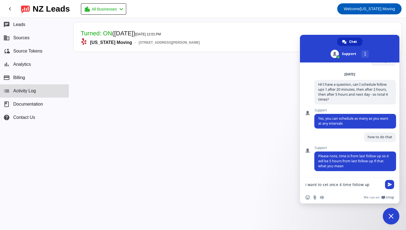
type textarea "i want to set once 4 time follow ups"
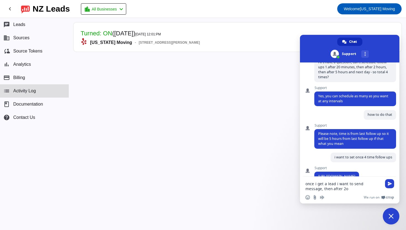
scroll to position [140, 0]
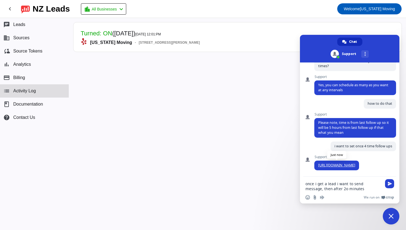
type textarea "once i get a lead i want to send message, then after 2o minutes"
click at [356, 167] on link "[URL][DOMAIN_NAME]" at bounding box center [337, 165] width 37 height 5
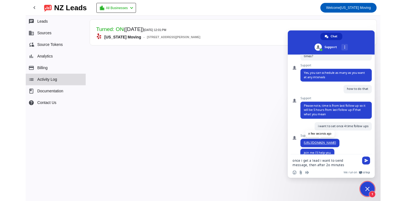
scroll to position [153, 0]
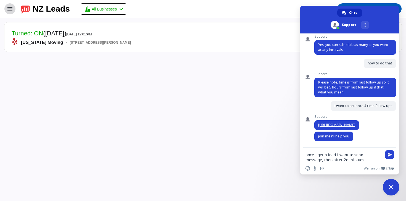
click at [9, 9] on mat-icon "menu" at bounding box center [10, 9] width 7 height 7
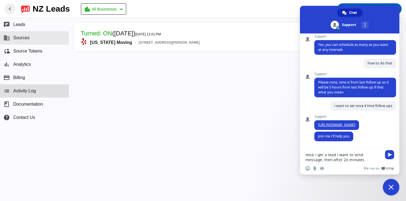
click at [18, 39] on span "Sources" at bounding box center [21, 37] width 16 height 5
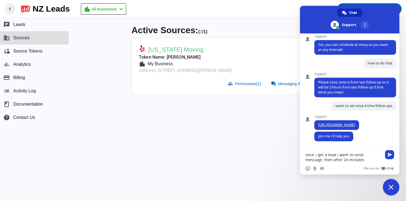
click at [376, 13] on span at bounding box center [350, 20] width 100 height 28
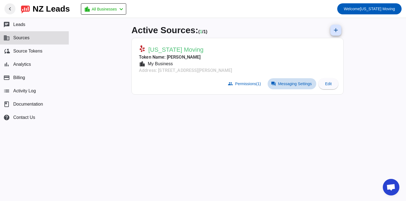
click at [293, 82] on span "Messaging Settings" at bounding box center [295, 84] width 34 height 4
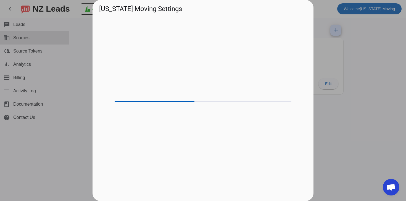
scroll to position [153, 0]
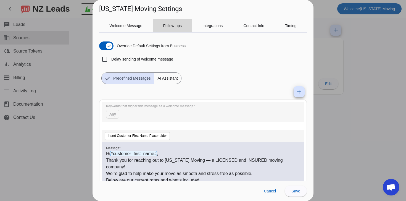
click at [186, 23] on div "Follow-ups" at bounding box center [173, 25] width 40 height 13
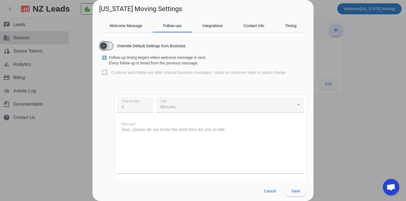
click at [111, 41] on button "Override Default Settings from Business" at bounding box center [106, 45] width 14 height 9
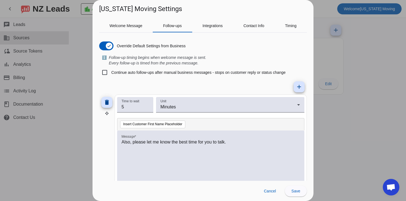
click at [297, 64] on div "ℹ️ Follow-up timing begins when welcome message is sent. Every follow-up is tim…" at bounding box center [203, 60] width 208 height 11
click at [310, 106] on div "Welcome Message Follow-ups Integrations Contact Info Timing Override Default Se…" at bounding box center [203, 97] width 221 height 167
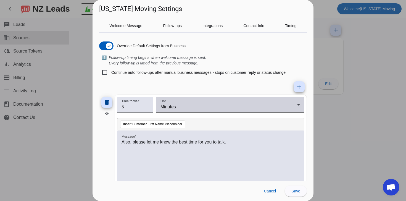
click at [176, 110] on div "Minutes" at bounding box center [229, 107] width 137 height 7
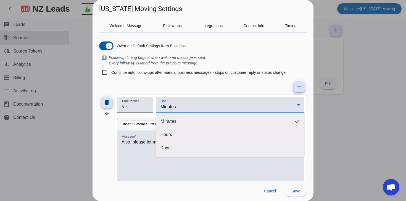
click at [176, 109] on div at bounding box center [203, 100] width 406 height 201
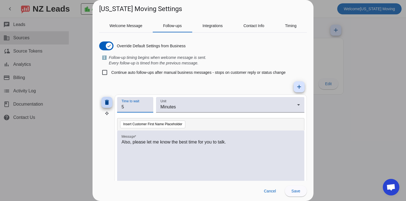
drag, startPoint x: 142, startPoint y: 107, endPoint x: 100, endPoint y: 99, distance: 42.5
click at [100, 99] on div "delete Time to wait 5 Unit Minutes Insert Customer First Name Placeholder Messa…" at bounding box center [203, 145] width 208 height 100
type input "20"
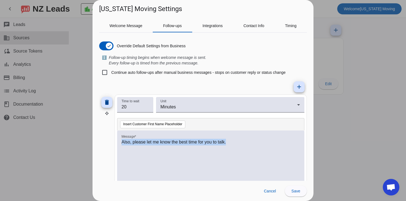
drag, startPoint x: 241, startPoint y: 142, endPoint x: 113, endPoint y: 143, distance: 128.0
click at [113, 143] on div "delete Time to wait 20 Unit Minutes Insert Customer First Name Placeholder Mess…" at bounding box center [203, 145] width 208 height 100
click at [306, 142] on mat-card "Time to wait 20 Unit Minutes Insert Customer First Name Placeholder Message * A…" at bounding box center [211, 145] width 192 height 100
drag, startPoint x: 306, startPoint y: 172, endPoint x: 307, endPoint y: 185, distance: 13.1
click at [307, 185] on source-config-dialog "[US_STATE] Moving Settings Welcome Message Follow-ups Integrations Contact Info…" at bounding box center [203, 100] width 221 height 201
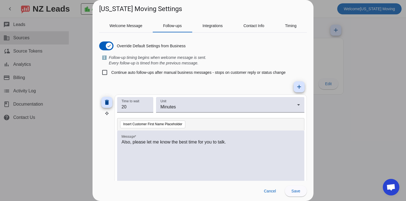
drag, startPoint x: 307, startPoint y: 178, endPoint x: 308, endPoint y: 184, distance: 6.9
click at [308, 184] on source-config-dialog "[US_STATE] Moving Settings Welcome Message Follow-ups Integrations Contact Info…" at bounding box center [203, 100] width 221 height 201
click at [115, 141] on mat-card "Time to wait 20 Unit Minutes Insert Customer First Name Placeholder Message * A…" at bounding box center [211, 145] width 192 height 100
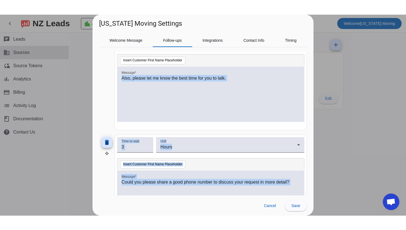
scroll to position [116, 0]
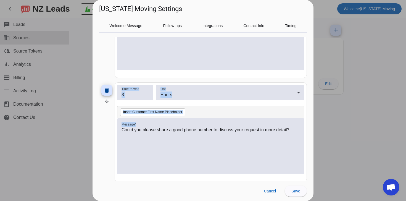
drag, startPoint x: 116, startPoint y: 143, endPoint x: 180, endPoint y: 166, distance: 68.4
click at [180, 166] on div "delete Time to wait 20 Unit Minutes Insert Customer First Name Placeholder Mess…" at bounding box center [203, 186] width 208 height 416
click at [308, 108] on div "Welcome Message Follow-ups Integrations Contact Info Timing Override Default Se…" at bounding box center [203, 97] width 221 height 167
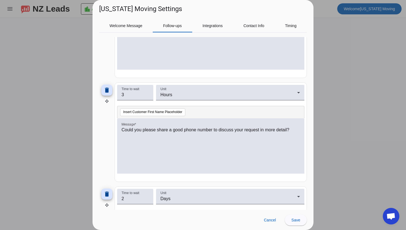
click at [311, 152] on div "Welcome Message Follow-ups Integrations Contact Info Timing Override Default Se…" at bounding box center [203, 112] width 221 height 196
drag, startPoint x: 309, startPoint y: 74, endPoint x: 310, endPoint y: 33, distance: 40.7
click at [310, 33] on div "Welcome Message Follow-ups Integrations Contact Info Timing Override Default Se…" at bounding box center [203, 112] width 221 height 196
drag, startPoint x: 310, startPoint y: 43, endPoint x: 313, endPoint y: 22, distance: 21.0
click at [313, 22] on div "Welcome Message Follow-ups Integrations Contact Info Timing Override Default Se…" at bounding box center [203, 112] width 221 height 196
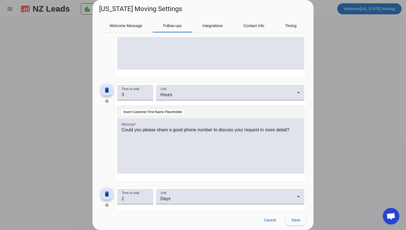
click at [107, 61] on div "delete" at bounding box center [106, 28] width 15 height 100
click at [311, 80] on div "Welcome Message Follow-ups Integrations Contact Info Timing Override Default Se…" at bounding box center [203, 112] width 221 height 196
click at [301, 80] on div "delete Time to wait 20 Unit Minutes Insert Customer First Name Placeholder Mess…" at bounding box center [203, 186] width 208 height 416
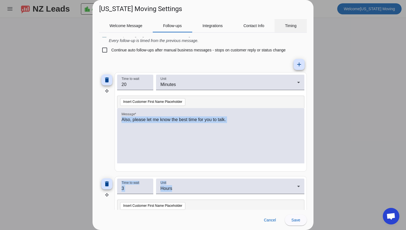
scroll to position [0, 0]
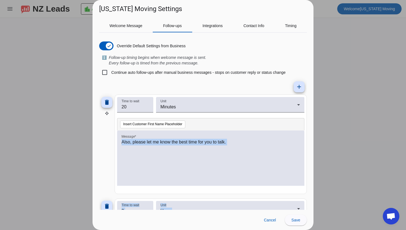
drag, startPoint x: 300, startPoint y: 80, endPoint x: 302, endPoint y: 37, distance: 43.2
drag, startPoint x: 238, startPoint y: 144, endPoint x: 102, endPoint y: 136, distance: 136.8
click at [102, 136] on div "delete Time to wait 20 Unit Minutes Insert Customer First Name Placeholder Mess…" at bounding box center [203, 145] width 208 height 100
click at [181, 139] on p "Also, please let me know the best time for you to talk." at bounding box center [211, 142] width 179 height 7
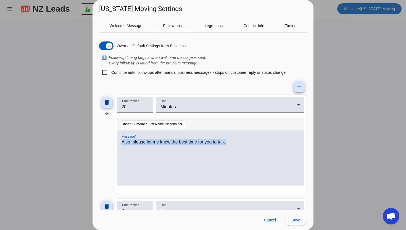
drag, startPoint x: 235, startPoint y: 142, endPoint x: 132, endPoint y: 134, distance: 102.9
click at [132, 134] on div "Also, please let me know the best time for you to talk." at bounding box center [210, 158] width 187 height 55
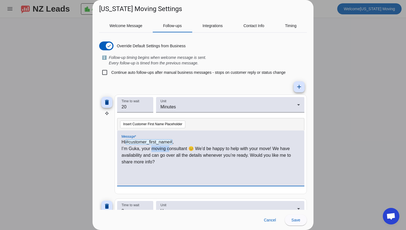
drag, startPoint x: 152, startPoint y: 149, endPoint x: 169, endPoint y: 147, distance: 17.5
click at [169, 148] on p "I’m Guka, your moving consultant 😊 We’d be happy to help with your move! We hav…" at bounding box center [211, 155] width 179 height 20
drag, startPoint x: 282, startPoint y: 155, endPoint x: 282, endPoint y: 161, distance: 5.8
click at [282, 161] on p "I’m Guka, your online onsultant 😊 We’d be happy to help with your move! We have…" at bounding box center [211, 155] width 179 height 20
drag, startPoint x: 130, startPoint y: 150, endPoint x: 151, endPoint y: 148, distance: 20.5
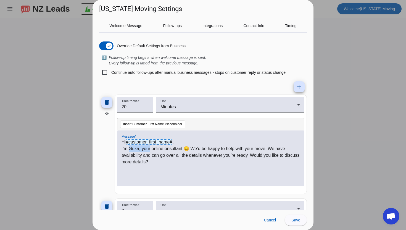
click at [151, 148] on p "I’m Guka, your online onsultant 😊 We’d be happy to help with your move! We have…" at bounding box center [211, 155] width 179 height 20
click at [311, 142] on div "Welcome Message Follow-ups Integrations Contact Info Timing Override Default Se…" at bounding box center [203, 112] width 221 height 196
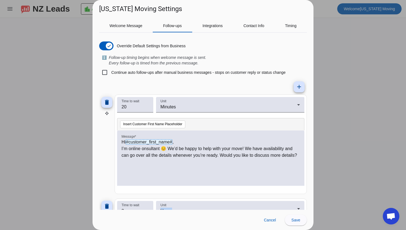
drag, startPoint x: 311, startPoint y: 207, endPoint x: 310, endPoint y: 215, distance: 7.8
click at [310, 215] on source-config-dialog "[US_STATE] Moving Settings Welcome Message Follow-ups Integrations Contact Info…" at bounding box center [203, 115] width 221 height 230
click at [310, 204] on div "Welcome Message Follow-ups Integrations Contact Info Timing Override Default Se…" at bounding box center [203, 112] width 221 height 196
drag, startPoint x: 310, startPoint y: 204, endPoint x: 309, endPoint y: 216, distance: 12.5
click at [309, 216] on source-config-dialog "[US_STATE] Moving Settings Welcome Message Follow-ups Integrations Contact Info…" at bounding box center [203, 115] width 221 height 230
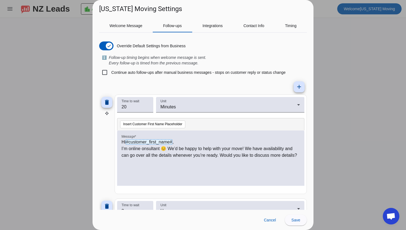
click at [309, 215] on source-config-dialog "[US_STATE] Moving Settings Welcome Message Follow-ups Integrations Contact Info…" at bounding box center [203, 115] width 221 height 230
drag, startPoint x: 310, startPoint y: 204, endPoint x: 310, endPoint y: 226, distance: 21.3
click at [310, 226] on source-config-dialog "[US_STATE] Moving Settings Welcome Message Follow-ups Integrations Contact Info…" at bounding box center [203, 115] width 221 height 230
click at [102, 179] on div "delete" at bounding box center [106, 145] width 15 height 100
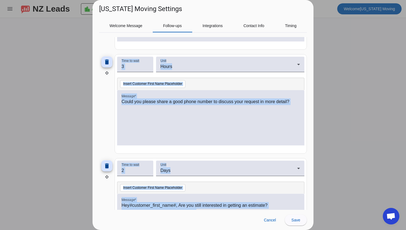
scroll to position [156, 0]
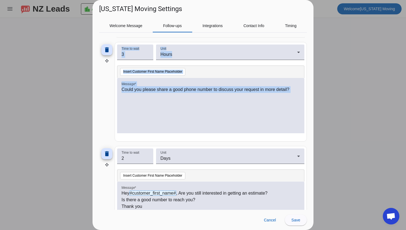
drag, startPoint x: 102, startPoint y: 179, endPoint x: 101, endPoint y: 167, distance: 11.4
click at [101, 167] on div "delete Time to wait 20 Unit Minutes Insert Customer First Name Placeholder Mess…" at bounding box center [203, 146] width 208 height 416
click at [139, 56] on input "3" at bounding box center [135, 54] width 27 height 7
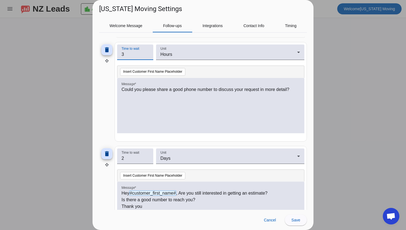
drag, startPoint x: 139, startPoint y: 55, endPoint x: 115, endPoint y: 55, distance: 23.8
click at [115, 54] on mat-card "Time to wait 3 Unit Hours Insert Customer First Name Placeholder Message * Coul…" at bounding box center [211, 92] width 192 height 100
type input "2"
click at [160, 97] on div "Could you please share a good phone number to discuss your request in more deta…" at bounding box center [211, 108] width 179 height 45
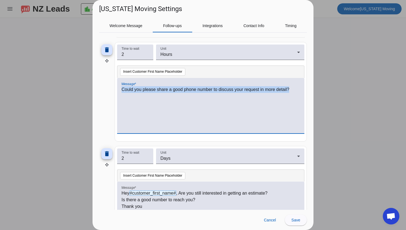
drag, startPoint x: 298, startPoint y: 91, endPoint x: 125, endPoint y: 82, distance: 172.8
click at [125, 82] on div "Could you please share a good phone number to discuss your request in more deta…" at bounding box center [210, 105] width 187 height 55
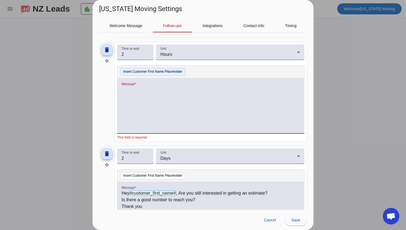
click at [161, 72] on button "Insert Customer First Name Placeholder" at bounding box center [152, 72] width 65 height 8
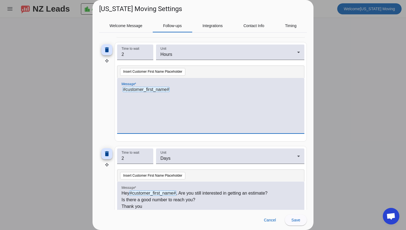
click at [180, 97] on div "#customer_first_name#" at bounding box center [211, 108] width 179 height 45
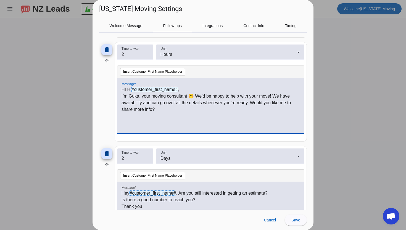
scroll to position [0, 0]
drag, startPoint x: 127, startPoint y: 88, endPoint x: 113, endPoint y: 88, distance: 14.9
click at [114, 88] on div "delete Time to wait 2 Unit Hours Insert Customer First Name Placeholder Message…" at bounding box center [203, 92] width 208 height 100
drag, startPoint x: 121, startPoint y: 95, endPoint x: 157, endPoint y: 114, distance: 40.4
click at [157, 115] on div "Hi #customer_first_name# , I’m Guka, your moving consultant 😊 We’d be happy to …" at bounding box center [210, 105] width 187 height 55
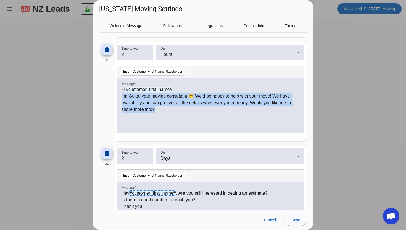
drag, startPoint x: 157, startPoint y: 114, endPoint x: 120, endPoint y: 95, distance: 41.5
click at [120, 95] on div "Hi #customer_first_name# , I’m Guka, your moving consultant 😊 We’d be happy to …" at bounding box center [210, 105] width 187 height 55
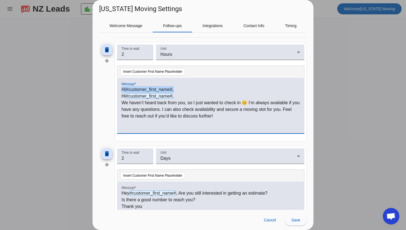
drag, startPoint x: 191, startPoint y: 90, endPoint x: 128, endPoint y: 85, distance: 63.8
click at [128, 85] on div "Hi #customer_first_name# , Hi #customer_first_name# , We haven’t heard back fro…" at bounding box center [210, 105] width 187 height 55
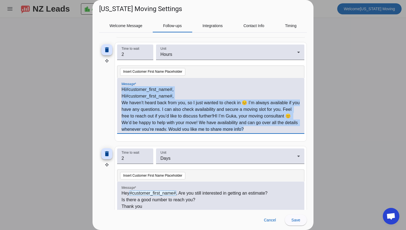
scroll to position [2, 0]
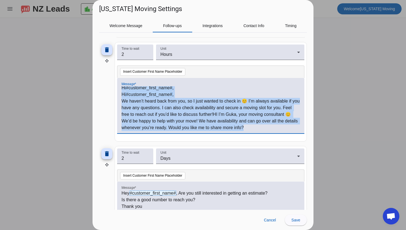
drag, startPoint x: 122, startPoint y: 88, endPoint x: 282, endPoint y: 136, distance: 167.0
click at [282, 136] on div "Message * Hi #customer_first_name# , Hi #customer_first_name# , We haven’t hear…" at bounding box center [210, 108] width 187 height 61
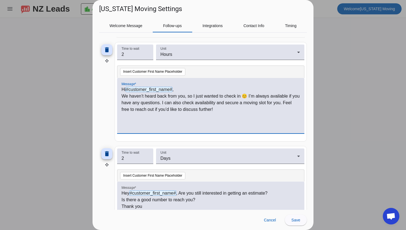
scroll to position [0, 0]
click at [133, 158] on input "2" at bounding box center [135, 158] width 27 height 7
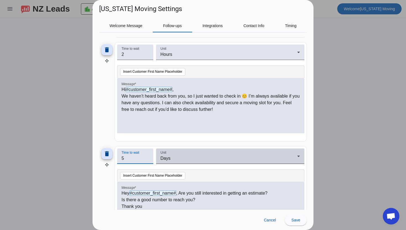
type input "5"
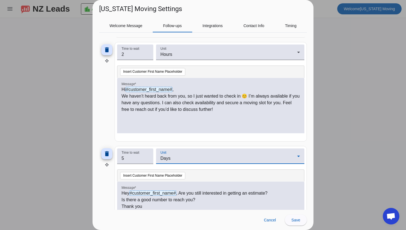
click at [199, 160] on div "Days" at bounding box center [229, 158] width 137 height 7
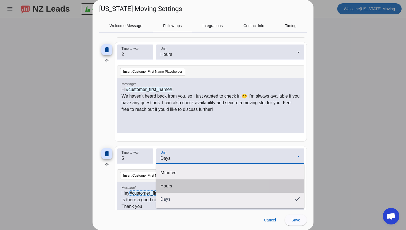
click at [182, 182] on mat-option "Hours" at bounding box center [230, 185] width 148 height 13
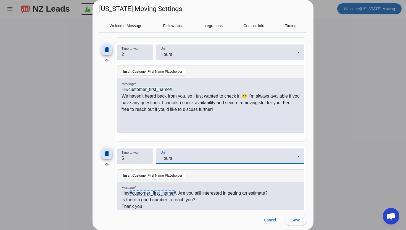
click at [310, 158] on div "Welcome Message Follow-ups Integrations Contact Info Timing Override Default Se…" at bounding box center [203, 112] width 221 height 196
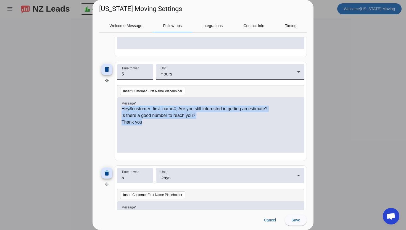
scroll to position [300, 0]
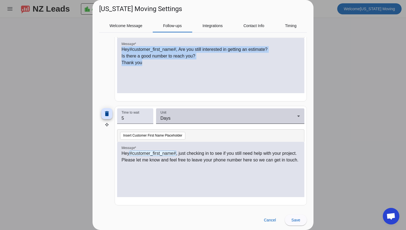
drag, startPoint x: 122, startPoint y: 194, endPoint x: 171, endPoint y: 116, distance: 91.9
click at [171, 115] on div "delete Time to wait 20 Unit Minutes Insert Customer First Name Placeholder Mess…" at bounding box center [203, 2] width 208 height 416
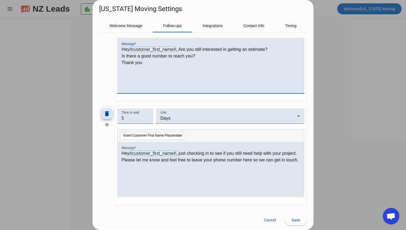
click at [164, 63] on p "Thank you" at bounding box center [211, 62] width 179 height 7
drag, startPoint x: 123, startPoint y: 56, endPoint x: 145, endPoint y: 64, distance: 24.1
click at [145, 64] on div "Hey #customer_first_name# , Are you still interested in getting an estimate? Is…" at bounding box center [211, 68] width 179 height 45
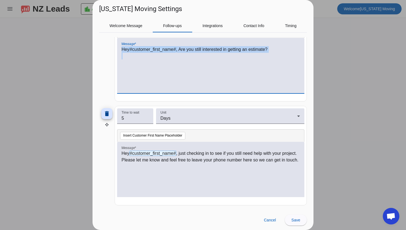
drag, startPoint x: 270, startPoint y: 58, endPoint x: 118, endPoint y: 43, distance: 152.4
click at [118, 43] on div "Hey #customer_first_name# , Are you still interested in getting an estimate?" at bounding box center [210, 65] width 187 height 55
copy p "Hey #customer_first_name# , Are you still interested in getting an estimate?"
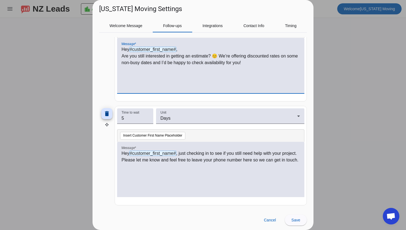
click at [312, 72] on div "Welcome Message Follow-ups Integrations Contact Info Timing Override Default Se…" at bounding box center [203, 112] width 221 height 196
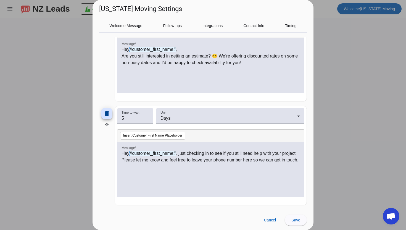
click at [109, 81] on div "delete" at bounding box center [106, 52] width 15 height 100
drag, startPoint x: 109, startPoint y: 54, endPoint x: 200, endPoint y: 27, distance: 95.3
click at [200, 27] on mat-tab-group "Welcome Message Follow-ups Integrations Contact Info Timing Override Default Se…" at bounding box center [203, 114] width 208 height 191
drag, startPoint x: 134, startPoint y: 119, endPoint x: 93, endPoint y: 111, distance: 42.4
click at [93, 111] on div "Welcome Message Follow-ups Integrations Contact Info Timing Override Default Se…" at bounding box center [203, 112] width 221 height 196
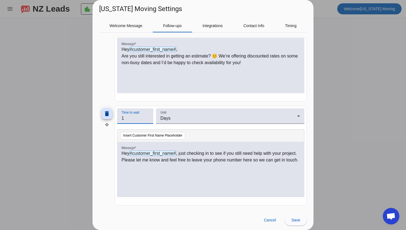
type input "1"
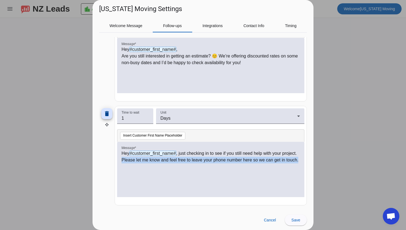
drag, startPoint x: 122, startPoint y: 162, endPoint x: 291, endPoint y: 164, distance: 169.8
click at [291, 164] on div "Hey #customer_first_name# , just checking in to see if you still need help with…" at bounding box center [211, 172] width 179 height 45
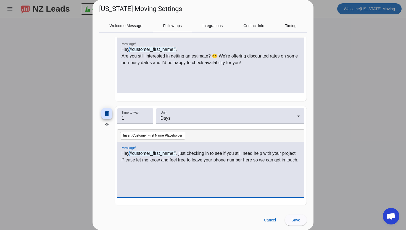
click at [224, 166] on div "Hey #customer_first_name# , just checking in to see if you still need help with…" at bounding box center [211, 172] width 179 height 45
drag, startPoint x: 188, startPoint y: 160, endPoint x: 302, endPoint y: 161, distance: 114.5
click at [303, 162] on div "Hey #customer_first_name# , just checking in to see if you still need help with…" at bounding box center [210, 169] width 187 height 55
click at [187, 161] on p "Hey #customer_first_name# , just checking in to see if you still need help with…" at bounding box center [211, 156] width 179 height 13
click at [249, 179] on div "Hey #customer_first_name# , just checking in to see if you still need help with…" at bounding box center [211, 172] width 179 height 45
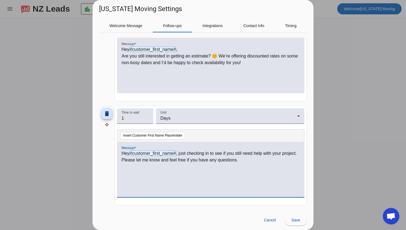
click at [308, 175] on div "Welcome Message Follow-ups Integrations Contact Info Timing Override Default Se…" at bounding box center [203, 112] width 221 height 196
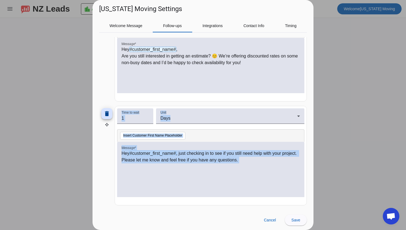
drag, startPoint x: 106, startPoint y: 189, endPoint x: 107, endPoint y: 217, distance: 27.9
click at [107, 217] on source-config-dialog "[US_STATE] Moving Settings Welcome Message Follow-ups Integrations Contact Info…" at bounding box center [203, 115] width 221 height 230
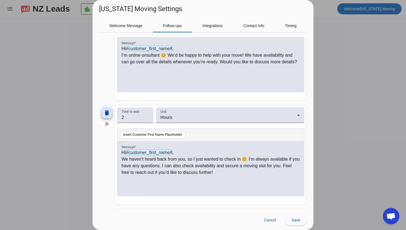
scroll to position [0, 0]
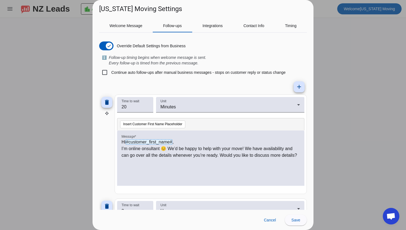
drag, startPoint x: 114, startPoint y: 136, endPoint x: 174, endPoint y: -9, distance: 156.7
click at [174, 0] on html "menu NZ Leads location_city All Businesses chevron_left Welcome [US_STATE] Movi…" at bounding box center [203, 115] width 406 height 230
click at [299, 88] on mat-icon "add" at bounding box center [299, 87] width 7 height 7
click at [300, 86] on mat-icon "add" at bounding box center [299, 87] width 7 height 7
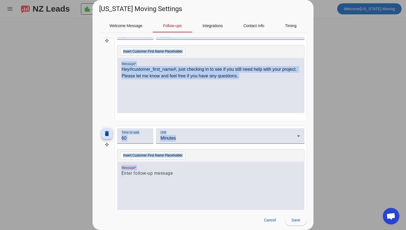
scroll to position [508, 0]
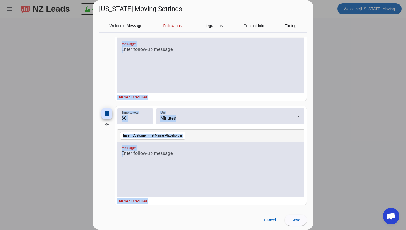
drag, startPoint x: 104, startPoint y: 163, endPoint x: 105, endPoint y: 228, distance: 65.0
click at [105, 228] on source-config-dialog "[US_STATE] Moving Settings Welcome Message Follow-ups Integrations Contact Info…" at bounding box center [203, 115] width 221 height 230
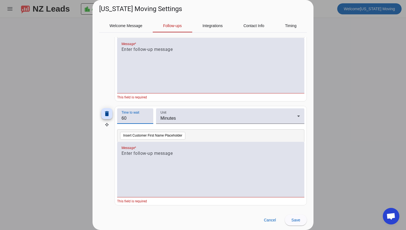
click at [134, 120] on input "60" at bounding box center [135, 118] width 27 height 7
type input "6"
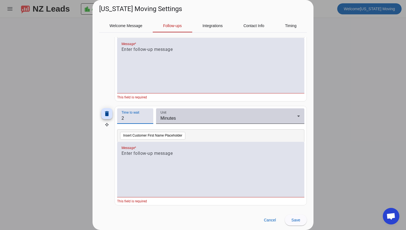
type input "2"
click at [183, 121] on div "Minutes" at bounding box center [229, 118] width 137 height 7
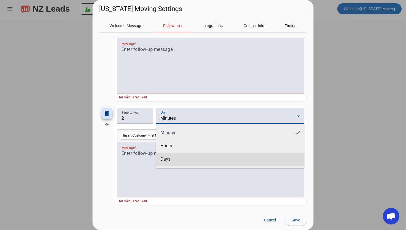
click at [169, 158] on span "Days" at bounding box center [166, 159] width 10 height 6
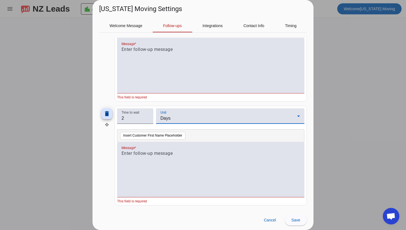
click at [164, 158] on div at bounding box center [211, 172] width 179 height 45
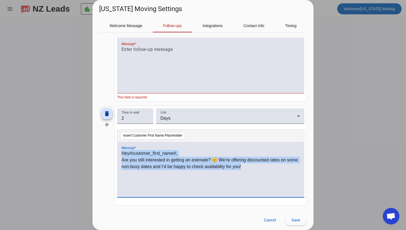
drag, startPoint x: 264, startPoint y: 179, endPoint x: 108, endPoint y: 140, distance: 161.0
click at [108, 140] on div "delete Time to wait 2 Unit Days Insert Customer First Name Placeholder Message …" at bounding box center [203, 156] width 208 height 100
copy div "Hey #customer_first_name# , Are you still interested in getting an estimate? 😊 …"
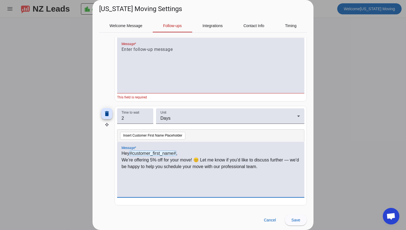
click at [259, 167] on p "We’re offering 5% off for your move! 😊 Let me know if you’d like to discuss fur…" at bounding box center [211, 163] width 179 height 13
click at [308, 175] on div "Welcome Message Follow-ups Integrations Contact Info Timing Override Default Se…" at bounding box center [203, 112] width 221 height 196
drag, startPoint x: 100, startPoint y: 52, endPoint x: 104, endPoint y: 46, distance: 7.1
click at [103, 46] on div "delete" at bounding box center [106, 52] width 15 height 100
click at [134, 79] on div at bounding box center [211, 68] width 179 height 45
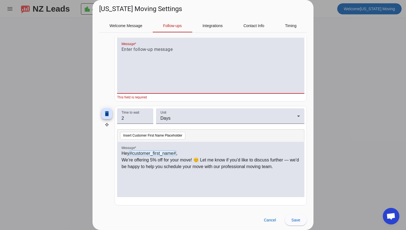
drag, startPoint x: 107, startPoint y: 67, endPoint x: 102, endPoint y: 53, distance: 14.3
click at [101, 52] on div "delete" at bounding box center [106, 52] width 15 height 100
click at [161, 55] on div at bounding box center [211, 68] width 179 height 45
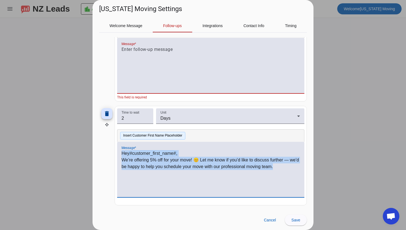
drag, startPoint x: 297, startPoint y: 168, endPoint x: 140, endPoint y: 139, distance: 159.4
click at [140, 139] on div "Insert Customer First Name Placeholder Message * Hey #customer_first_name# , We…" at bounding box center [210, 166] width 187 height 74
copy div "Hey #customer_first_name# , We’re offering 5% off for your move! 😊 Let me know …"
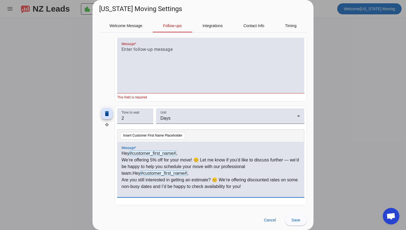
click at [254, 192] on div "Hey #customer_first_name# , We’re offering 5% off for your move! 😊 Let me know …" at bounding box center [211, 172] width 179 height 45
drag, startPoint x: 121, startPoint y: 174, endPoint x: 264, endPoint y: 187, distance: 143.5
click at [264, 187] on div "Hey #customer_first_name# , We’re offering 5% off for your move! 😊 Let me know …" at bounding box center [210, 169] width 187 height 55
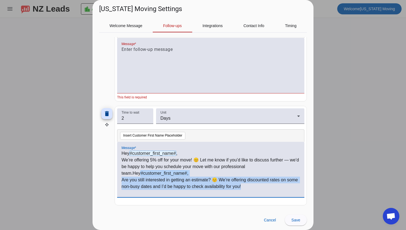
drag, startPoint x: 264, startPoint y: 187, endPoint x: 117, endPoint y: 173, distance: 148.0
click at [117, 173] on mat-card "Time to wait 2 Unit Days Insert Customer First Name Placeholder Message * Hey #…" at bounding box center [211, 156] width 192 height 100
copy div "#customer_first_name# , Are you still interested in getting an estimate? 😊 We’r…"
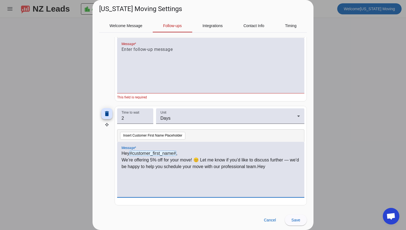
click at [145, 53] on div at bounding box center [211, 68] width 179 height 45
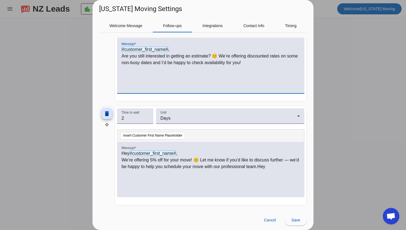
click at [120, 49] on div "#customer_first_name# , Are you still interested in getting an estimate? 😊 We’r…" at bounding box center [210, 65] width 187 height 55
click at [122, 49] on span "#customer_first_name#" at bounding box center [145, 49] width 47 height 5
drag, startPoint x: 297, startPoint y: 172, endPoint x: 137, endPoint y: 144, distance: 162.2
click at [137, 144] on div "Hey #customer_first_name# , We’re offering 5% off for your move! 😊 Let me know …" at bounding box center [210, 169] width 187 height 55
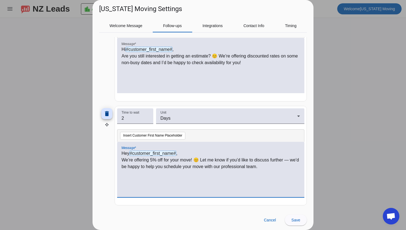
click at [310, 192] on div "Welcome Message Follow-ups Integrations Contact Info Timing Override Default Se…" at bounding box center [203, 112] width 221 height 196
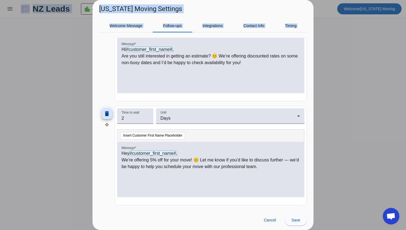
drag, startPoint x: 101, startPoint y: 58, endPoint x: 118, endPoint y: 1, distance: 59.4
click at [118, 0] on html "menu NZ Leads location_city All Businesses chevron_left Welcome [US_STATE] Movi…" at bounding box center [203, 115] width 406 height 230
click at [296, 223] on span at bounding box center [296, 219] width 22 height 13
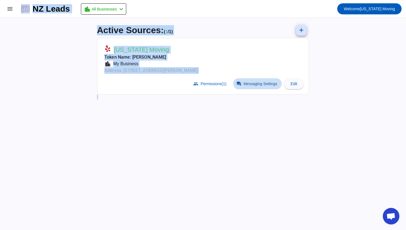
click at [258, 83] on span "Messaging Settings" at bounding box center [261, 84] width 34 height 4
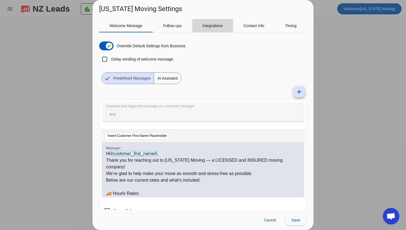
click at [221, 24] on span "Integrations" at bounding box center [213, 26] width 20 height 4
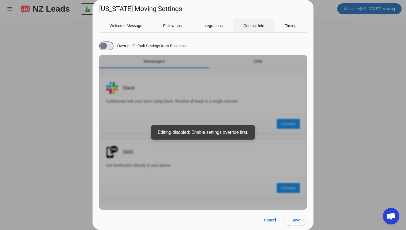
click at [259, 21] on span "Contact Info" at bounding box center [254, 25] width 21 height 13
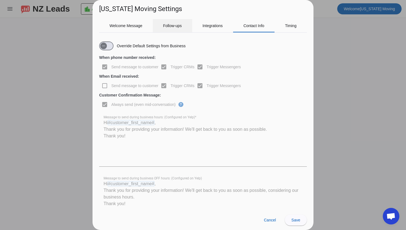
click at [171, 27] on span "Follow-ups" at bounding box center [172, 26] width 19 height 4
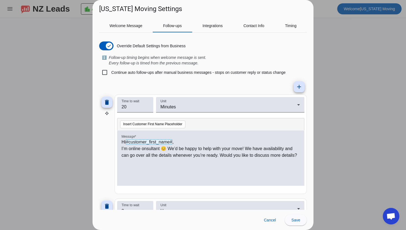
click at [310, 112] on div "Welcome Message Follow-ups Integrations Contact Info Timing Override Default Se…" at bounding box center [203, 112] width 221 height 196
click at [226, 154] on p "I’m online onsultant 😊 We’d be happy to help with your move! We have availabili…" at bounding box center [211, 151] width 179 height 13
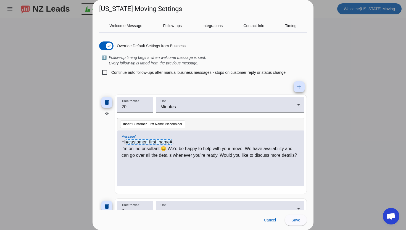
click at [223, 155] on p "I’m online onsultant 😊 We’d be happy to help with your move! We have availabili…" at bounding box center [211, 151] width 179 height 13
click at [222, 155] on p "I’m online onsultant 😊 We’d be happy to help with your move! We have availabili…" at bounding box center [211, 151] width 179 height 13
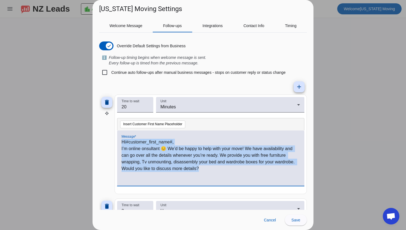
drag, startPoint x: 206, startPoint y: 171, endPoint x: 117, endPoint y: 138, distance: 95.1
click at [117, 138] on mat-card "Time to wait 20 Unit Minutes Insert Customer First Name Placeholder Message * H…" at bounding box center [211, 145] width 192 height 100
copy div "Hi #customer_first_name# , I’m online onsultant 😊 We’d be happy to help with yo…"
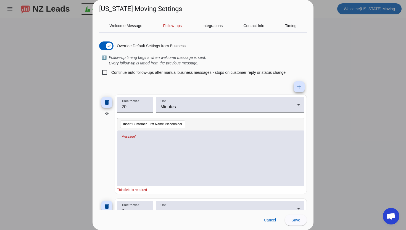
scroll to position [0, 0]
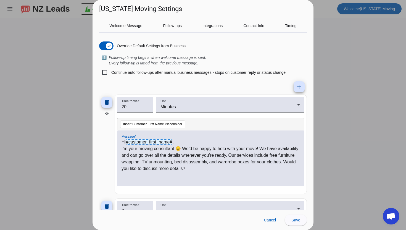
click at [129, 148] on p "I’m your moving consultant 😊 We’d be happy to help with your move! We have avai…" at bounding box center [211, 158] width 179 height 27
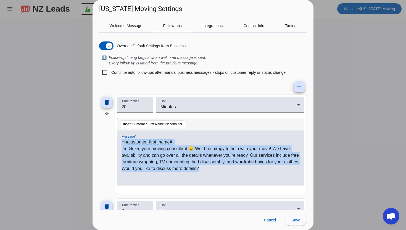
drag, startPoint x: 222, startPoint y: 173, endPoint x: 109, endPoint y: 140, distance: 117.8
click at [109, 140] on div "delete Time to wait 20 Unit Minutes Insert Customer First Name Placeholder Mess…" at bounding box center [203, 145] width 208 height 100
copy div "Hi #customer_first_name# , I’m Guka, your moving consultant 😊 We’d be happy to …"
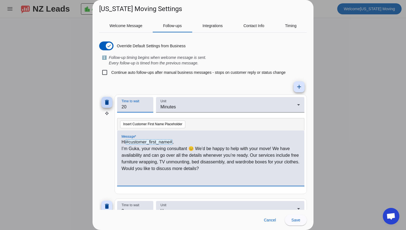
drag, startPoint x: 134, startPoint y: 107, endPoint x: 113, endPoint y: 108, distance: 20.7
click at [113, 108] on div "delete Time to wait 20 Unit Minutes Insert Customer First Name Placeholder Mess…" at bounding box center [203, 145] width 208 height 100
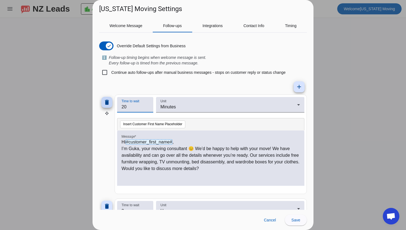
type input "2"
type input "10"
click at [291, 220] on span at bounding box center [296, 219] width 22 height 13
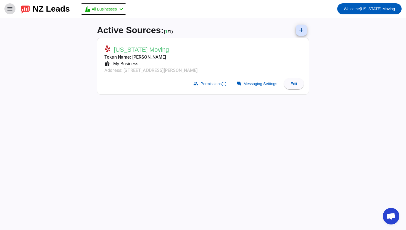
click at [7, 10] on mat-icon "menu" at bounding box center [10, 9] width 7 height 7
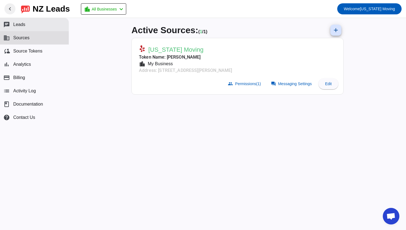
click at [26, 24] on button "chat Leads" at bounding box center [34, 24] width 69 height 13
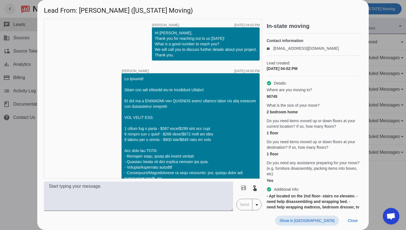
scroll to position [214, 0]
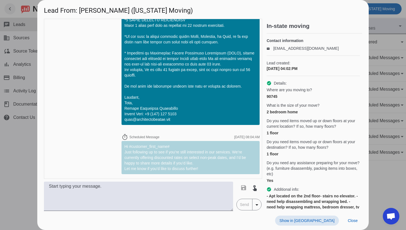
click at [259, 206] on mat-icon "arrow_drop_down" at bounding box center [257, 205] width 7 height 7
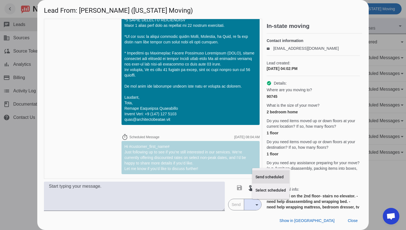
click at [259, 177] on span "Send scheduled" at bounding box center [271, 177] width 31 height 6
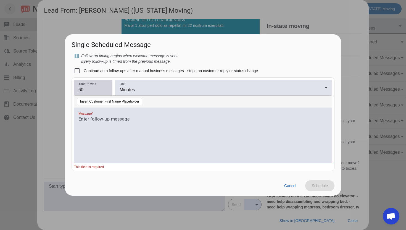
click at [87, 90] on input "60" at bounding box center [94, 90] width 30 height 7
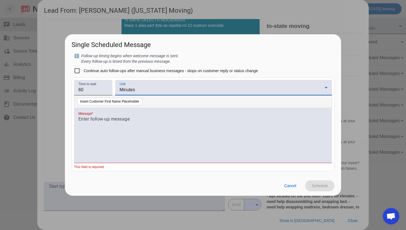
click at [135, 91] on span "Minutes" at bounding box center [127, 89] width 15 height 5
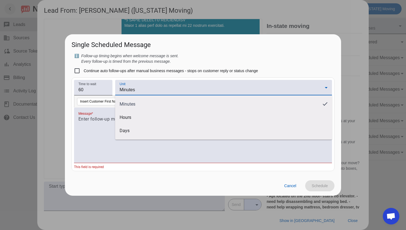
click at [135, 91] on div at bounding box center [203, 115] width 406 height 230
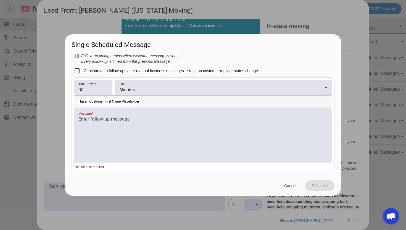
click at [186, 57] on div "ℹ️ Follow-up timing begins when welcome message is sent. Every follow-up is tim…" at bounding box center [203, 58] width 263 height 11
click at [292, 185] on span "Cancel" at bounding box center [291, 186] width 12 height 4
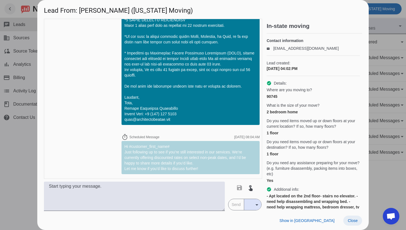
click at [357, 221] on span "Close" at bounding box center [353, 220] width 10 height 4
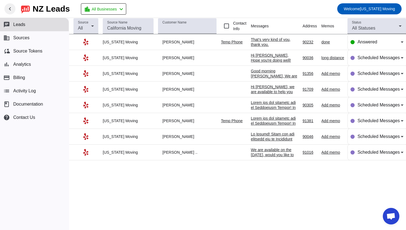
click at [391, 216] on span "Open chat" at bounding box center [391, 217] width 9 height 8
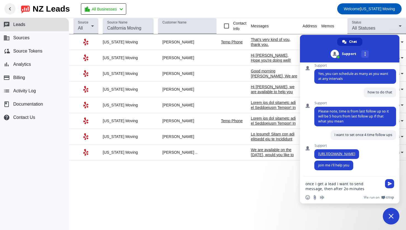
drag, startPoint x: 347, startPoint y: 189, endPoint x: 281, endPoint y: 174, distance: 67.2
click at [281, 174] on body "chevron_left [GEOGRAPHIC_DATA] Leads location_city All Businesses chevron_left …" at bounding box center [203, 115] width 406 height 230
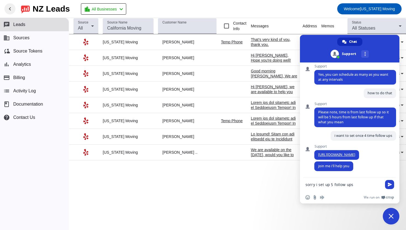
type textarea "sorry i set up 5 follow ups"
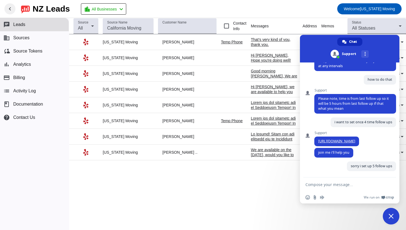
scroll to position [165, 0]
click at [319, 185] on textarea "now hoe can i send them to the lead?" at bounding box center [344, 184] width 76 height 5
type textarea "now how can i send them to the lead?"
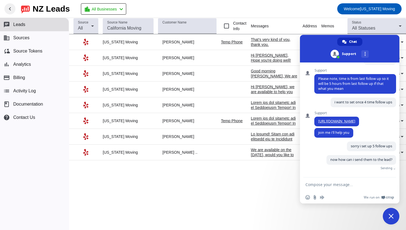
scroll to position [177, 0]
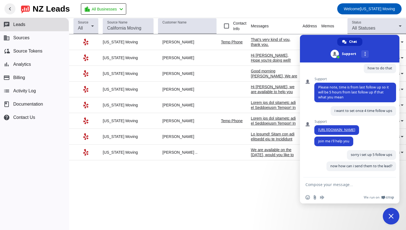
click at [173, 105] on div "[PERSON_NAME]" at bounding box center [187, 105] width 59 height 5
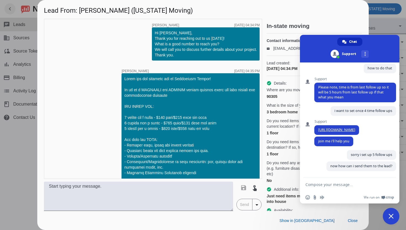
scroll to position [203, 0]
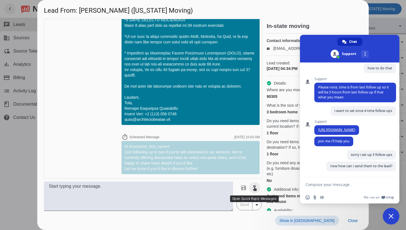
click at [255, 187] on mat-icon "touch_app" at bounding box center [255, 187] width 7 height 7
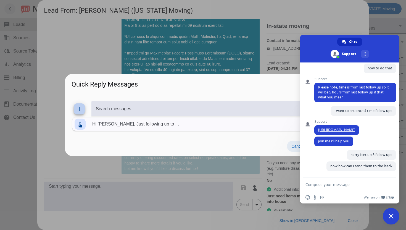
click at [292, 148] on span "Cancel" at bounding box center [298, 146] width 12 height 4
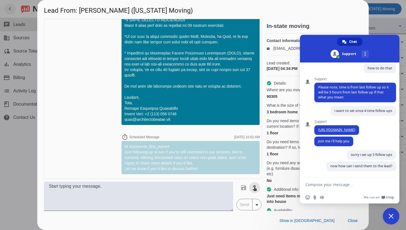
click at [263, 203] on div "timer close [PERSON_NAME] [DATE] 04:34:PM Hi [PERSON_NAME], Thank you for reach…" at bounding box center [203, 115] width 319 height 192
click at [259, 204] on mat-icon "arrow_drop_down" at bounding box center [257, 205] width 7 height 7
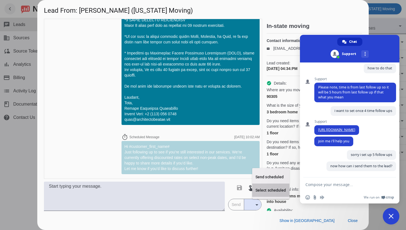
click at [265, 186] on button "Select scheduled" at bounding box center [270, 190] width 37 height 13
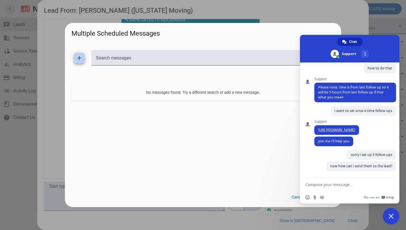
click at [82, 56] on mat-icon "add" at bounding box center [79, 58] width 7 height 7
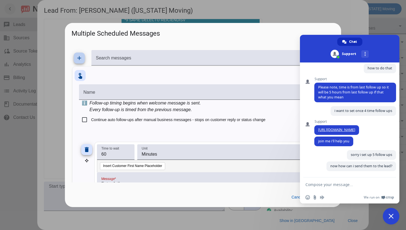
click at [260, 130] on div "add delete Time to wait 60 Unit Minutes Insert Customer First Name Placeholder …" at bounding box center [203, 183] width 248 height 114
click at [77, 141] on div "Name ℹ️ Follow-up timing begins when welcome message is sent. Every follow-up i…" at bounding box center [203, 164] width 262 height 160
click at [394, 219] on span "Close chat" at bounding box center [391, 216] width 17 height 17
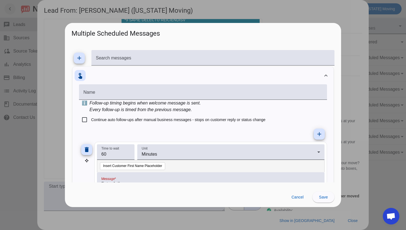
click at [332, 147] on div "Name ℹ️ Follow-up timing begins when welcome message is sent. Every follow-up i…" at bounding box center [203, 164] width 262 height 160
click at [304, 195] on span at bounding box center [297, 197] width 21 height 11
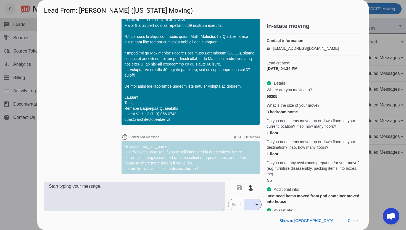
click at [254, 204] on mat-icon "arrow_drop_down" at bounding box center [257, 205] width 7 height 7
click at [254, 174] on button "Send scheduled" at bounding box center [262, 176] width 37 height 13
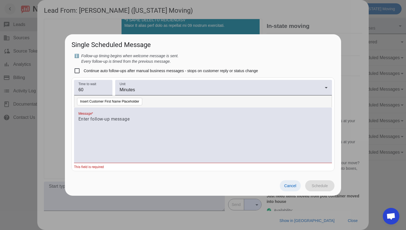
click at [291, 184] on span "Cancel" at bounding box center [291, 186] width 12 height 4
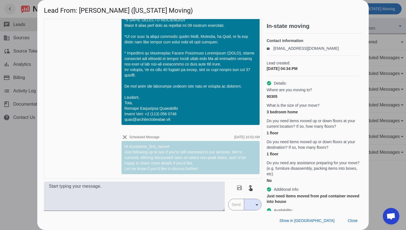
click at [259, 164] on div "Hi #customer_first_name# Just following up to see if you’re still interested in…" at bounding box center [191, 157] width 138 height 33
click at [254, 204] on mat-icon "arrow_drop_down" at bounding box center [257, 205] width 7 height 7
click at [259, 193] on span "Select scheduled" at bounding box center [262, 190] width 31 height 6
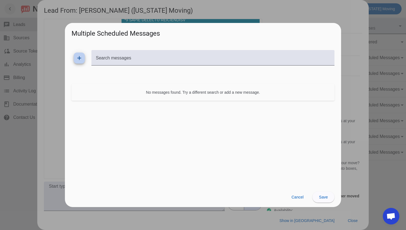
click at [81, 58] on mat-icon "add" at bounding box center [79, 58] width 7 height 7
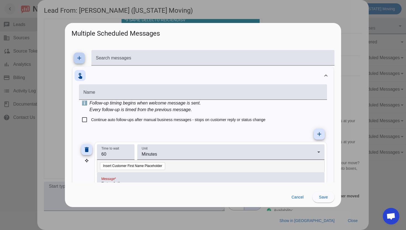
click at [308, 113] on div "Continue auto follow-ups after manual business messages - stops on customer rep…" at bounding box center [203, 119] width 248 height 13
click at [80, 58] on mat-icon "add" at bounding box center [79, 58] width 7 height 7
click at [85, 119] on input "Continue auto follow-ups after manual business messages - stops on customer rep…" at bounding box center [84, 119] width 11 height 11
checkbox input "true"
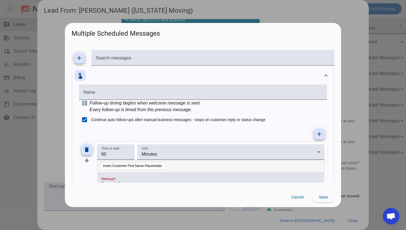
click at [333, 136] on div "Name ℹ️ Follow-up timing begins when welcome message is sent. Every follow-up i…" at bounding box center [203, 164] width 262 height 160
click at [328, 179] on div "Name ℹ️ Follow-up timing begins when welcome message is sent. Every follow-up i…" at bounding box center [203, 164] width 262 height 160
drag, startPoint x: 333, startPoint y: 174, endPoint x: 330, endPoint y: 171, distance: 5.3
click at [330, 173] on div "Name ℹ️ Follow-up timing begins when welcome message is sent. Every follow-up i…" at bounding box center [203, 164] width 262 height 160
click at [298, 93] on input "Name" at bounding box center [203, 94] width 239 height 7
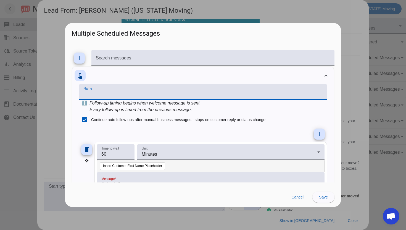
click at [298, 110] on div "ℹ️ Follow-up timing begins when welcome message is sent. Every follow-up is tim…" at bounding box center [203, 106] width 248 height 13
drag, startPoint x: 331, startPoint y: 176, endPoint x: 331, endPoint y: 188, distance: 11.9
click at [0, 0] on app-user-scheduled-messages-dialog "Multiple Scheduled Messages add Search messages touch_app Name ℹ️ Follow-up tim…" at bounding box center [0, 0] width 0 height 0
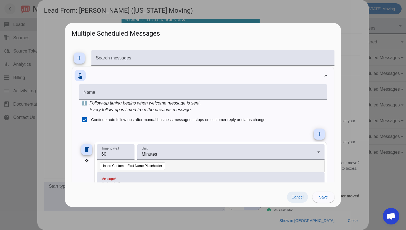
click at [305, 196] on span at bounding box center [297, 197] width 21 height 11
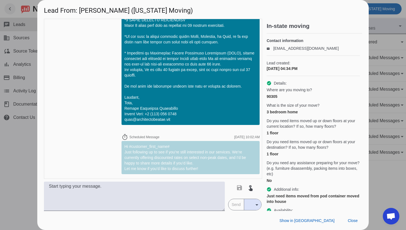
click at [259, 205] on mat-icon "arrow_drop_down" at bounding box center [257, 205] width 7 height 7
click at [258, 192] on span "Select scheduled" at bounding box center [262, 190] width 31 height 6
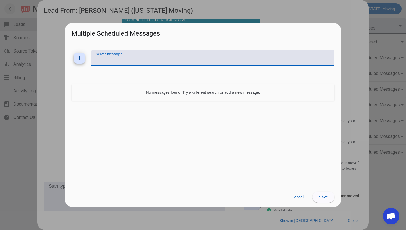
click at [135, 60] on input "Search messages" at bounding box center [213, 60] width 234 height 7
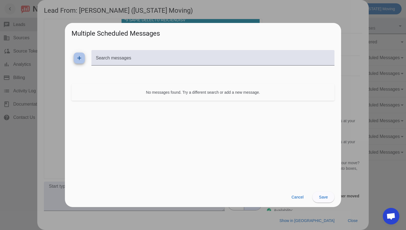
click at [79, 57] on mat-icon "add" at bounding box center [79, 58] width 7 height 7
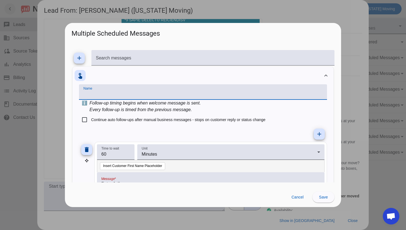
click at [96, 96] on input "Name" at bounding box center [203, 94] width 239 height 7
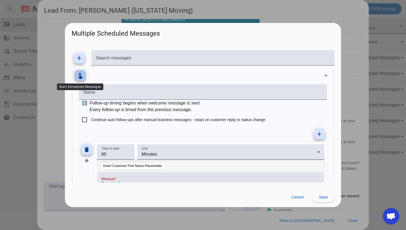
click at [79, 79] on button "touch_app" at bounding box center [80, 75] width 11 height 11
click at [79, 79] on span at bounding box center [80, 75] width 13 height 13
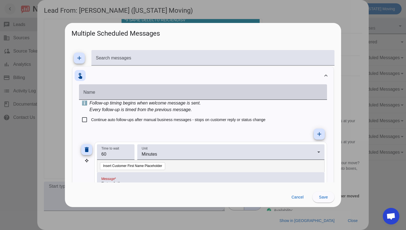
click at [91, 93] on mat-label "Name" at bounding box center [90, 92] width 12 height 5
click at [91, 93] on input "Name" at bounding box center [203, 94] width 239 height 7
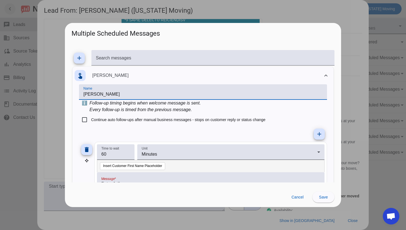
type input "[PERSON_NAME]"
click at [113, 119] on label "Continue auto follow-ups after manual business messages - stops on customer rep…" at bounding box center [178, 120] width 176 height 6
click at [90, 119] on input "Continue auto follow-ups after manual business messages - stops on customer rep…" at bounding box center [84, 119] width 11 height 11
checkbox input "true"
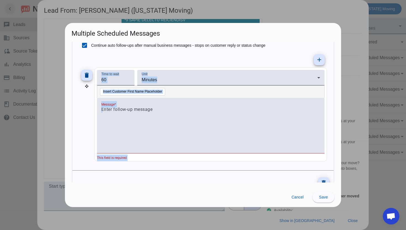
scroll to position [88, 0]
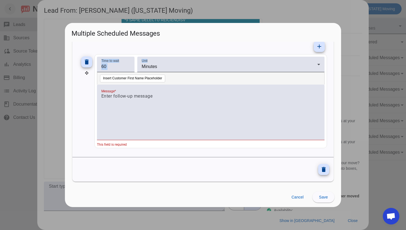
drag, startPoint x: 332, startPoint y: 139, endPoint x: 328, endPoint y: 56, distance: 83.3
click at [328, 56] on div "Name [PERSON_NAME] ℹ️ Follow-up timing begins when welcome message is sent. Eve…" at bounding box center [203, 77] width 262 height 160
click at [329, 62] on div "Name [PERSON_NAME] ℹ️ Follow-up timing begins when welcome message is sent. Eve…" at bounding box center [203, 77] width 262 height 160
click at [319, 50] on span at bounding box center [319, 46] width 13 height 13
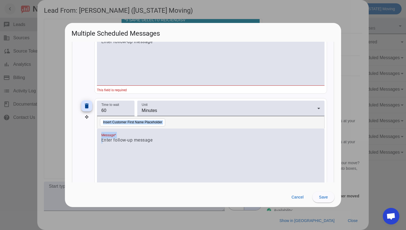
scroll to position [186, 0]
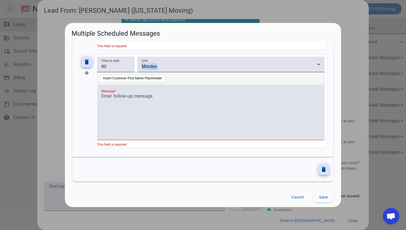
drag, startPoint x: 331, startPoint y: 166, endPoint x: 338, endPoint y: 53, distance: 112.8
click at [338, 53] on mat-dialog-content "add Search messages touch_app [PERSON_NAME] Name [PERSON_NAME] ℹ️ Follow-up tim…" at bounding box center [203, 112] width 276 height 141
click at [336, 74] on mat-dialog-content "add Search messages touch_app [PERSON_NAME] Name [PERSON_NAME] ℹ️ Follow-up tim…" at bounding box center [203, 112] width 276 height 141
click at [332, 77] on div "Name [PERSON_NAME] ℹ️ Follow-up timing begins when welcome message is sent. Eve…" at bounding box center [203, 27] width 262 height 259
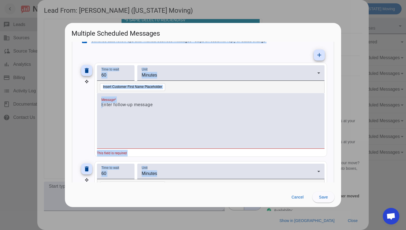
scroll to position [0, 0]
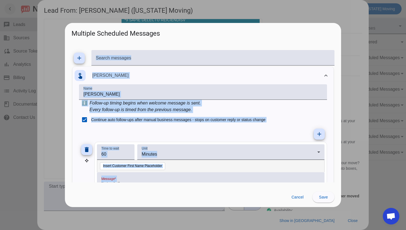
drag, startPoint x: 332, startPoint y: 78, endPoint x: 337, endPoint y: 30, distance: 48.1
click at [0, 0] on app-user-scheduled-messages-dialog "Multiple Scheduled Messages add Search messages touch_app [PERSON_NAME] Name [P…" at bounding box center [0, 0] width 0 height 0
click at [83, 59] on span at bounding box center [79, 57] width 13 height 13
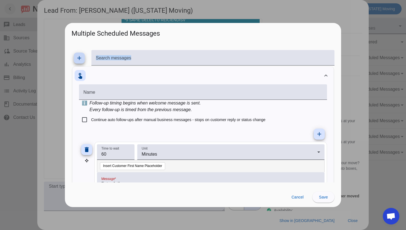
click at [83, 59] on span at bounding box center [79, 57] width 13 height 13
click at [295, 196] on span "Cancel" at bounding box center [298, 197] width 12 height 4
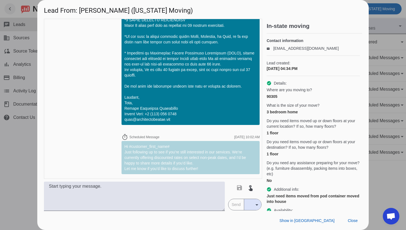
click at [388, 214] on span "Open chat" at bounding box center [391, 217] width 9 height 8
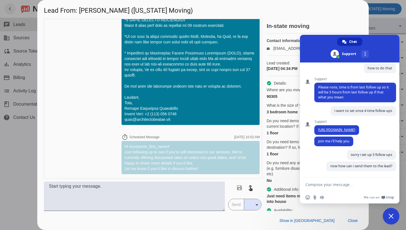
click at [388, 215] on span "Close chat" at bounding box center [391, 216] width 17 height 17
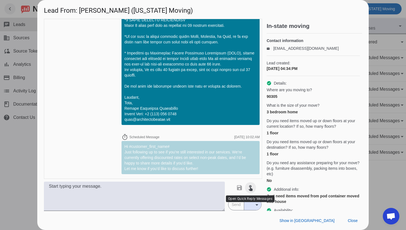
click at [248, 189] on mat-icon "touch_app" at bounding box center [250, 187] width 7 height 7
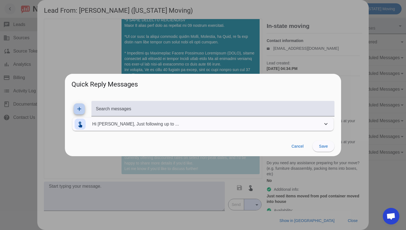
click at [109, 125] on mat-panel-description "Hi [PERSON_NAME], Just following up to ..." at bounding box center [206, 123] width 228 height 15
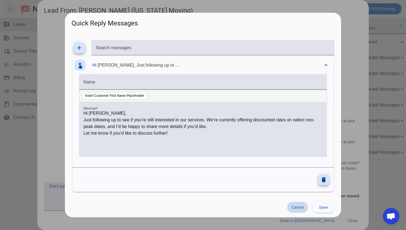
click at [302, 207] on span "Cancel" at bounding box center [298, 207] width 12 height 4
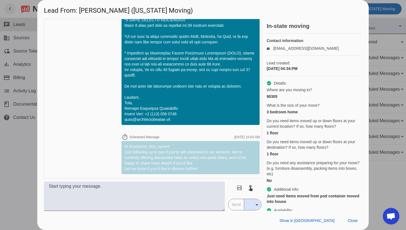
click at [396, 219] on span "Open chat" at bounding box center [391, 216] width 17 height 17
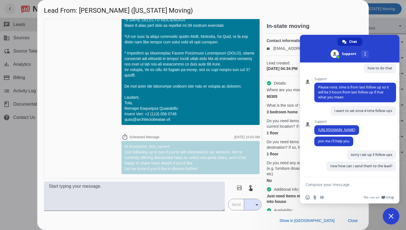
type textarea "?"
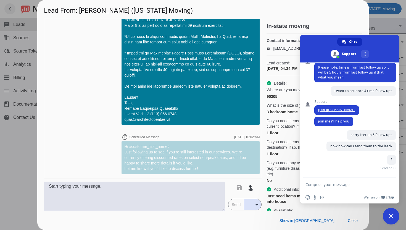
scroll to position [188, 0]
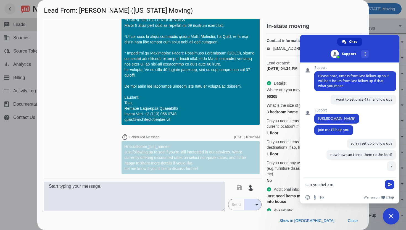
type textarea "can you help me"
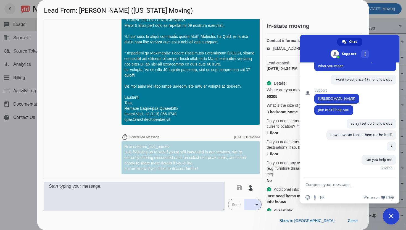
scroll to position [200, 0]
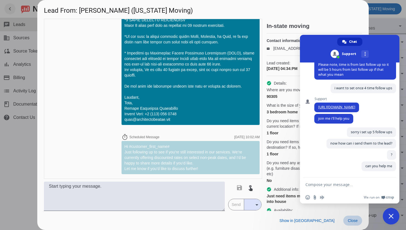
click at [355, 221] on span "Close" at bounding box center [353, 220] width 10 height 4
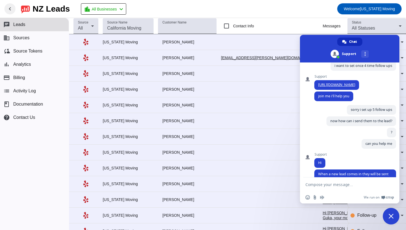
scroll to position [236, 0]
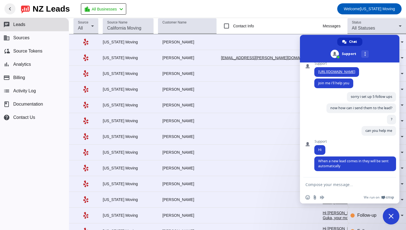
click at [343, 184] on textarea "Compose your message..." at bounding box center [344, 184] width 76 height 5
type textarea "all follow ups?"
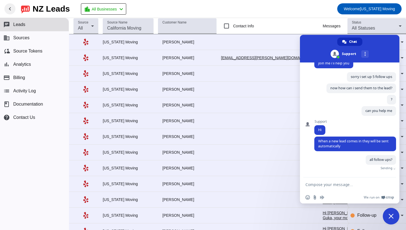
scroll to position [249, 0]
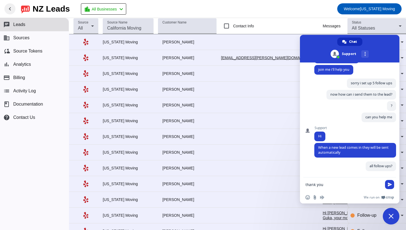
type textarea "thank you!"
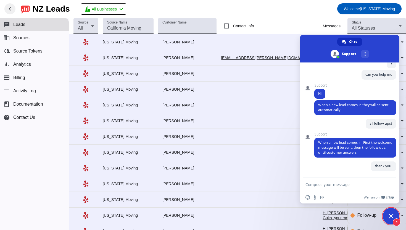
scroll to position [317, 0]
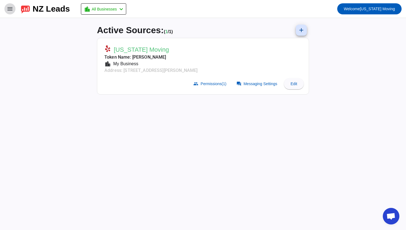
click at [15, 9] on span at bounding box center [9, 8] width 13 height 13
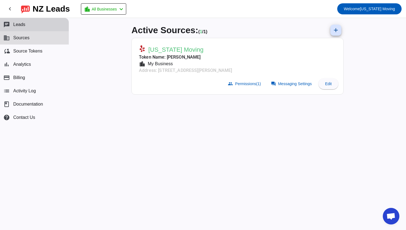
click at [29, 27] on button "chat Leads" at bounding box center [34, 24] width 69 height 13
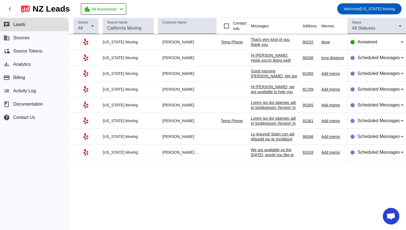
click at [238, 58] on td at bounding box center [236, 58] width 30 height 16
click at [261, 58] on div "Hi [PERSON_NAME], Hope you're doing well! Just checking in to see if you had a …" at bounding box center [274, 68] width 47 height 30
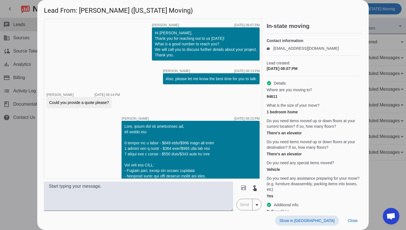
scroll to position [657, 0]
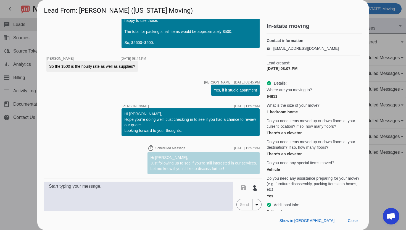
click at [383, 45] on div at bounding box center [203, 115] width 406 height 230
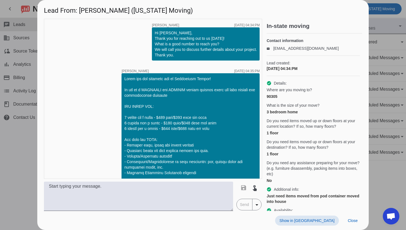
scroll to position [203, 0]
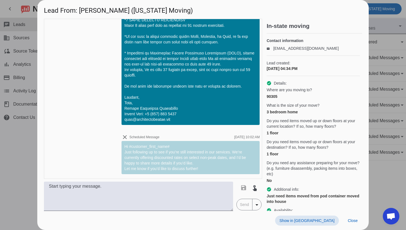
click at [133, 150] on div "Hi #customer_first_name# Just following up to see if you’re still interested in…" at bounding box center [190, 158] width 133 height 28
drag, startPoint x: 129, startPoint y: 147, endPoint x: 178, endPoint y: 146, distance: 48.4
click at [178, 146] on div "Hi #customer_first_name# Just following up to see if you’re still interested in…" at bounding box center [190, 158] width 133 height 28
copy div "#customer_first_name#"
click at [392, 180] on div at bounding box center [203, 115] width 406 height 230
